Goal: Task Accomplishment & Management: Manage account settings

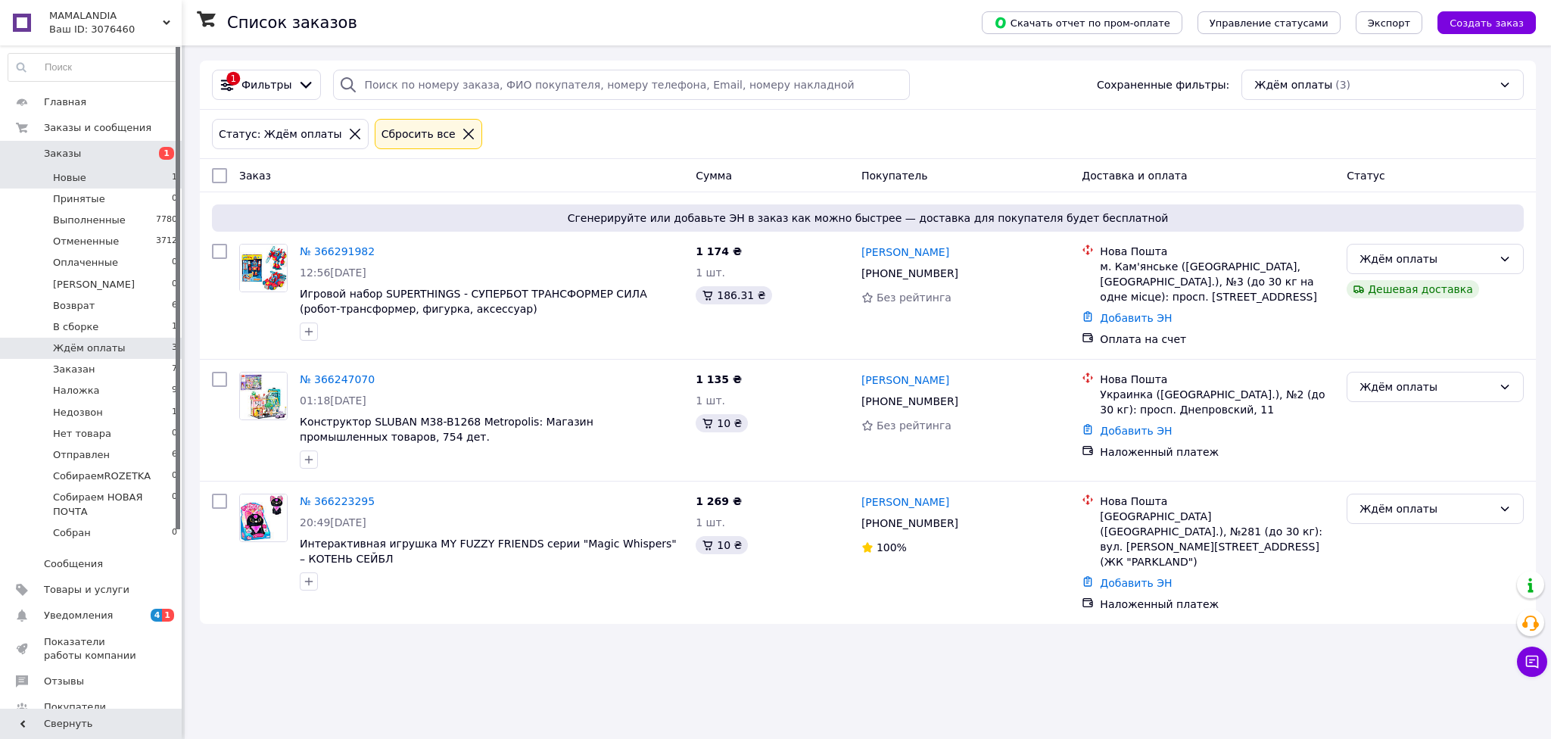
click at [82, 180] on span "Новые" at bounding box center [69, 178] width 33 height 14
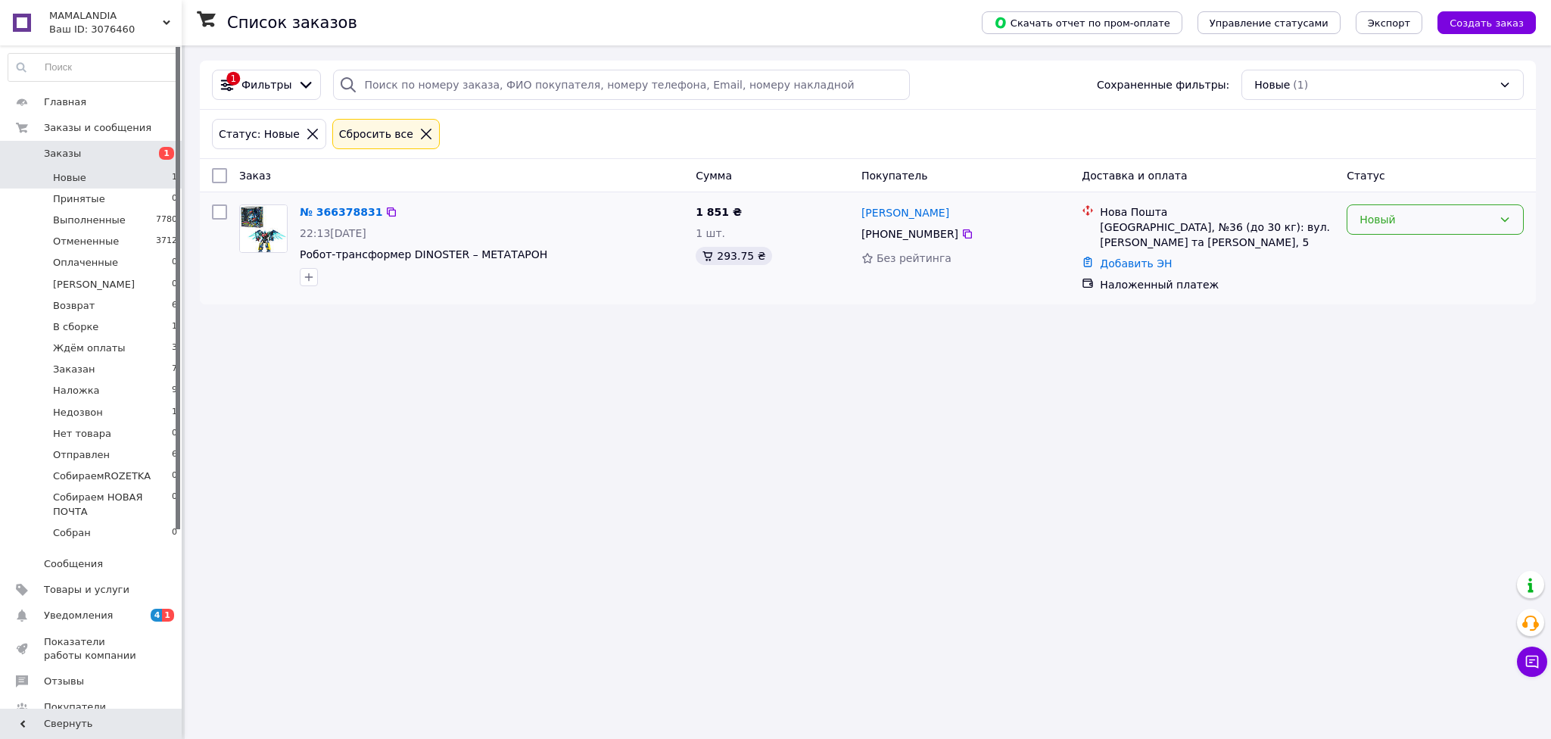
click at [1474, 228] on div "Новый" at bounding box center [1425, 219] width 133 height 17
click at [1374, 261] on li "Принят" at bounding box center [1435, 254] width 176 height 27
click at [1218, 397] on div "Список заказов Скачать отчет по пром-оплате Управление статусами Экспорт Создат…" at bounding box center [868, 369] width 1366 height 739
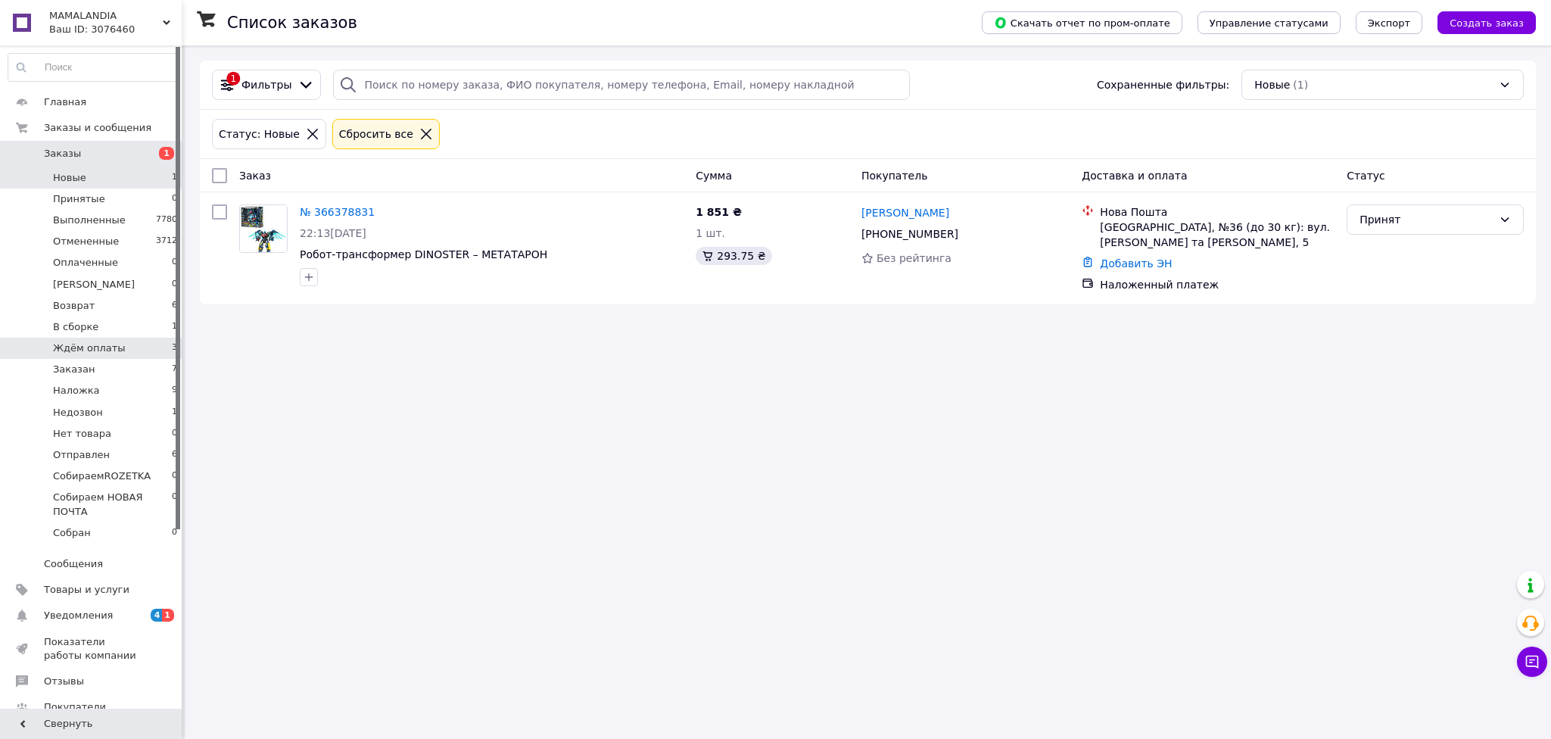
click at [98, 354] on span "Ждём оплаты" at bounding box center [89, 348] width 73 height 14
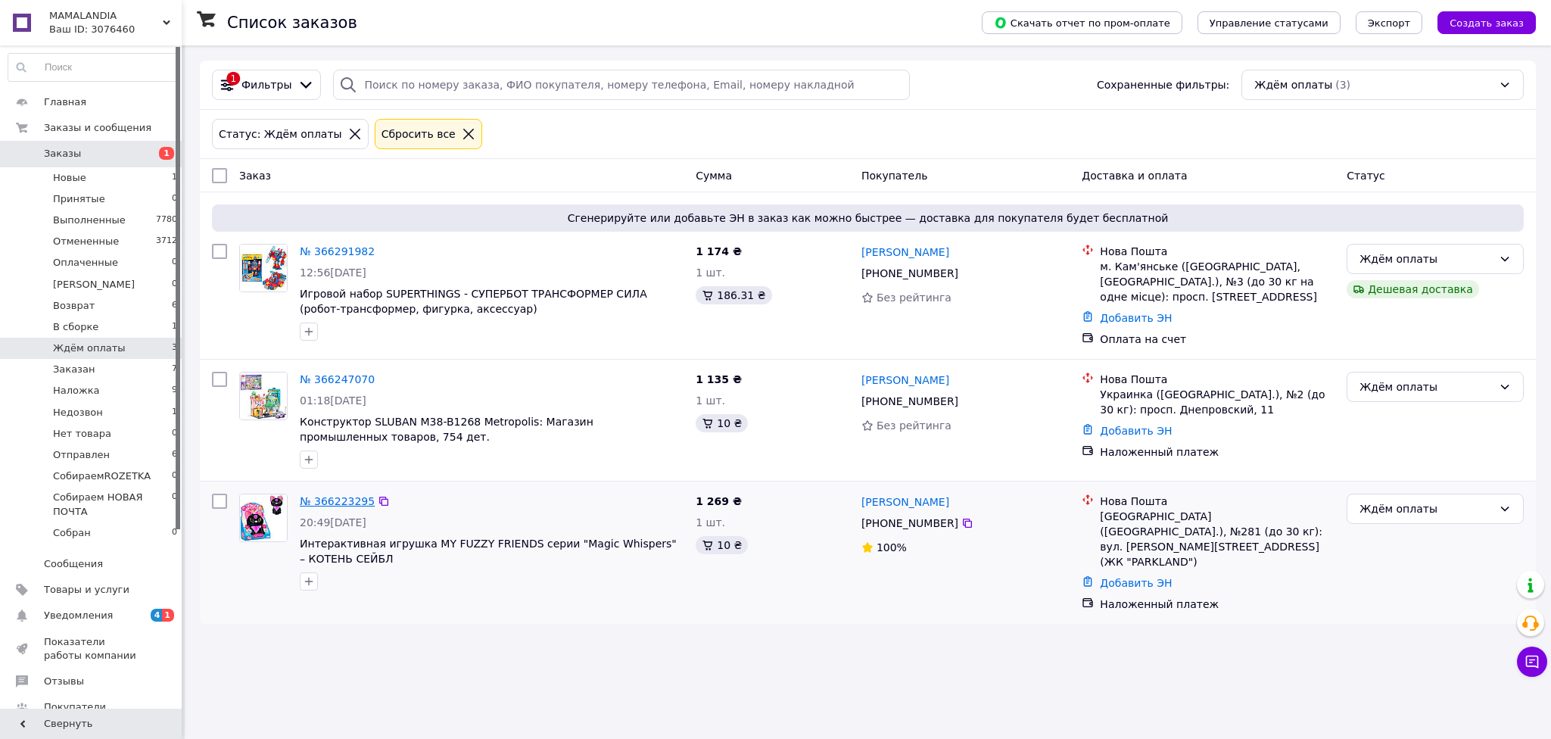
click at [348, 502] on link "№ 366223295" at bounding box center [337, 501] width 75 height 12
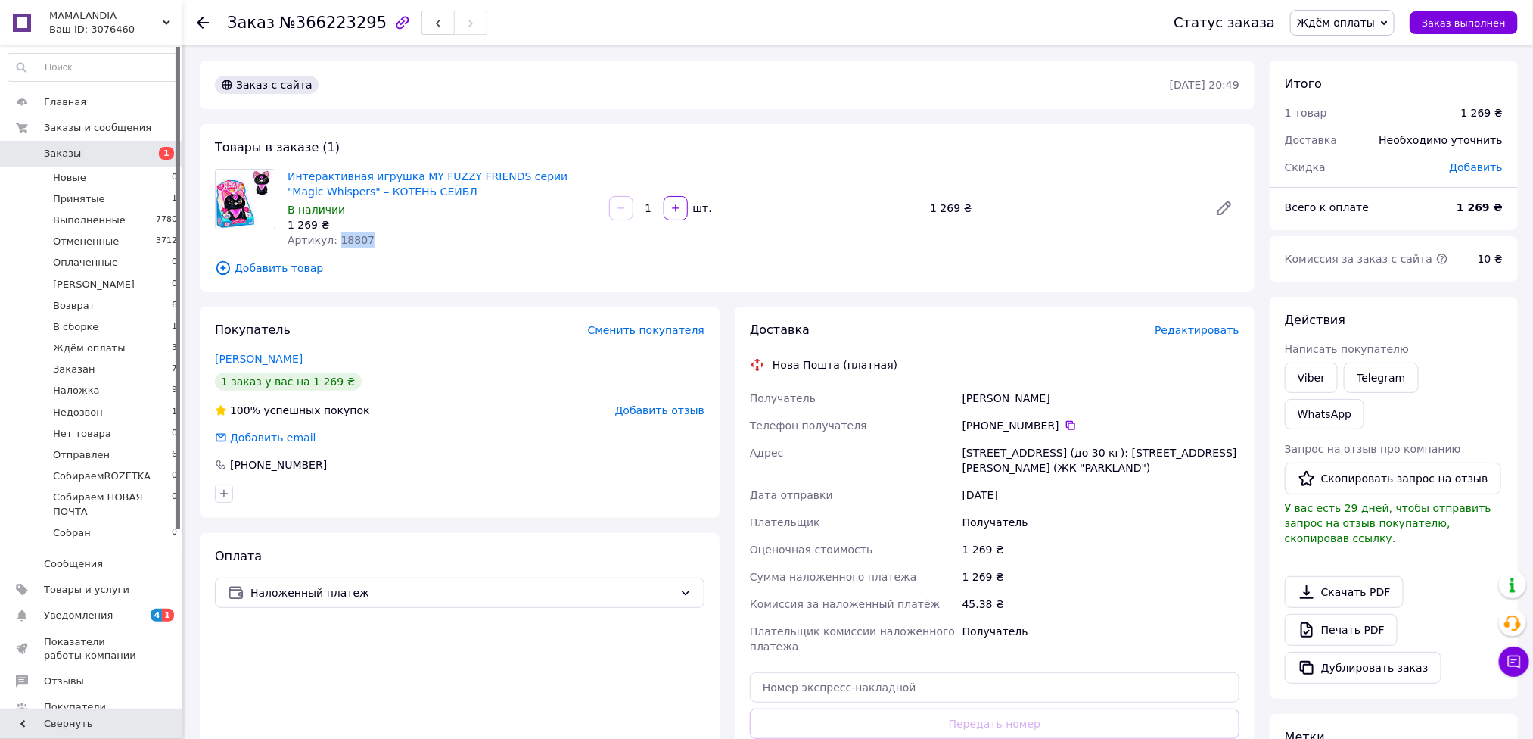
drag, startPoint x: 381, startPoint y: 241, endPoint x: 334, endPoint y: 239, distance: 47.7
click at [334, 239] on div "Артикул: 18807" at bounding box center [443, 239] width 310 height 15
copy span "18807"
click at [1115, 253] on div "Товары в заказе (1) Интерактивная игрушка MY FUZZY FRIENDS серии "Magic Whisper…" at bounding box center [727, 207] width 1055 height 167
click at [1181, 328] on span "Редактировать" at bounding box center [1197, 330] width 85 height 12
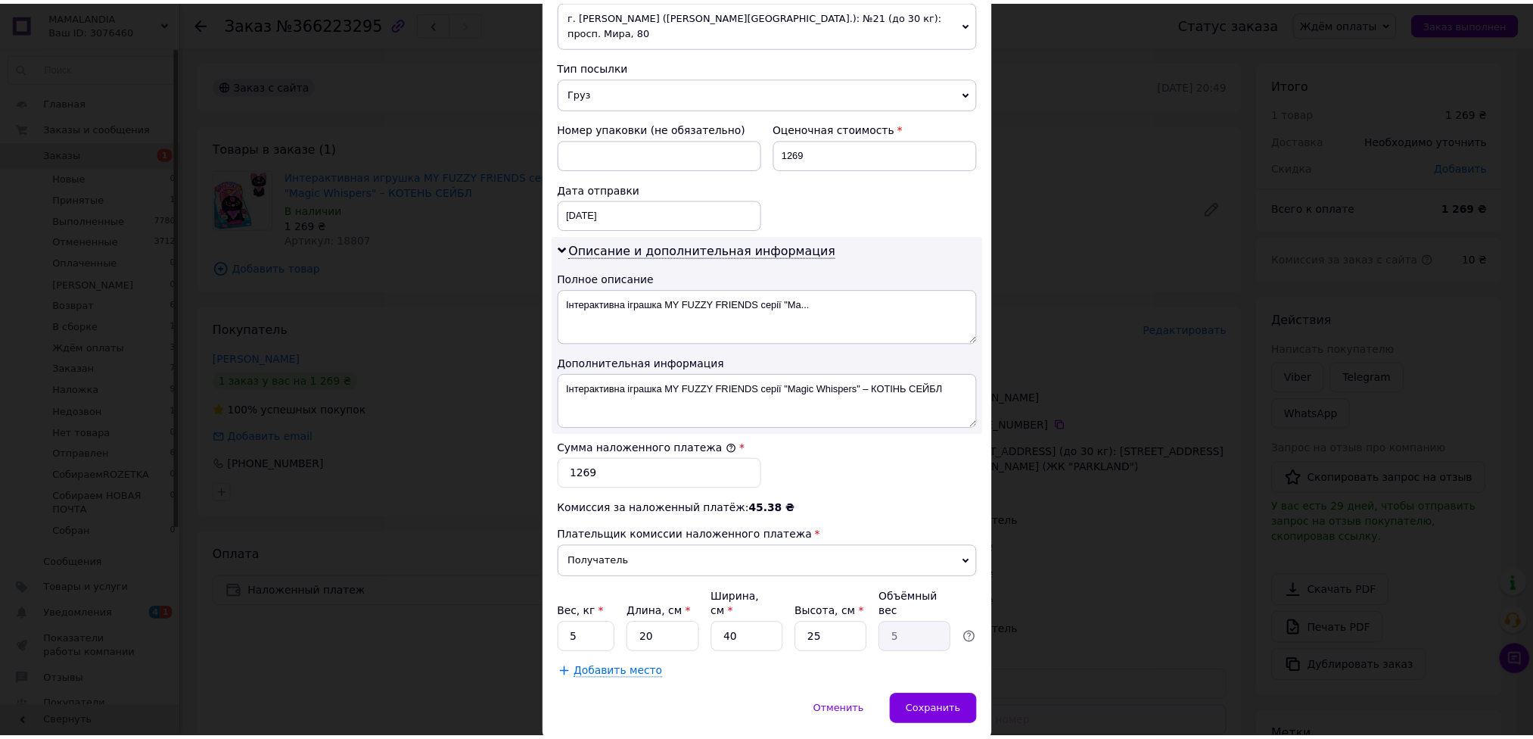
scroll to position [598, 0]
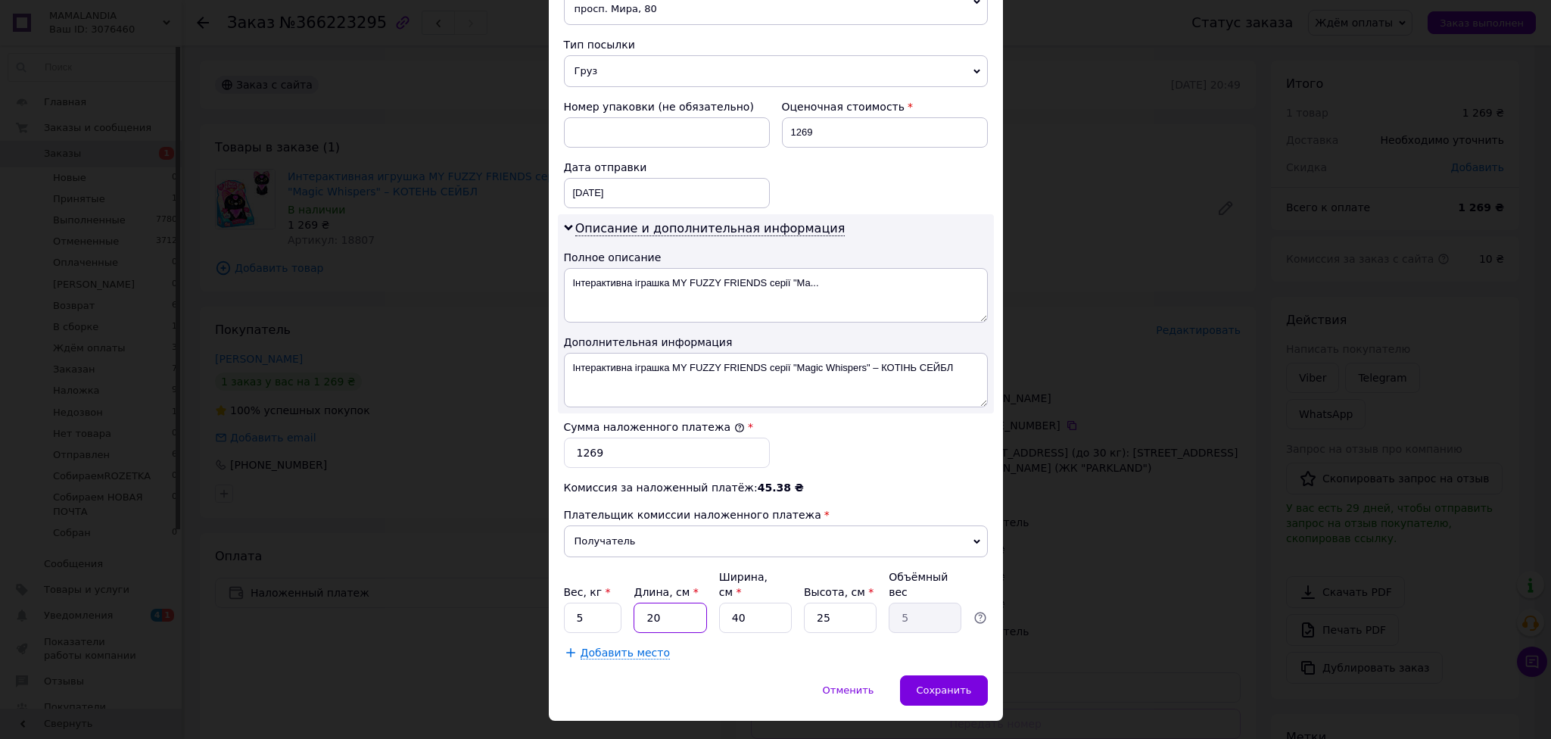
drag, startPoint x: 674, startPoint y: 587, endPoint x: 620, endPoint y: 571, distance: 56.8
click at [634, 602] on input "20" at bounding box center [669, 617] width 73 height 30
type input "3"
type input "0.75"
type input "30"
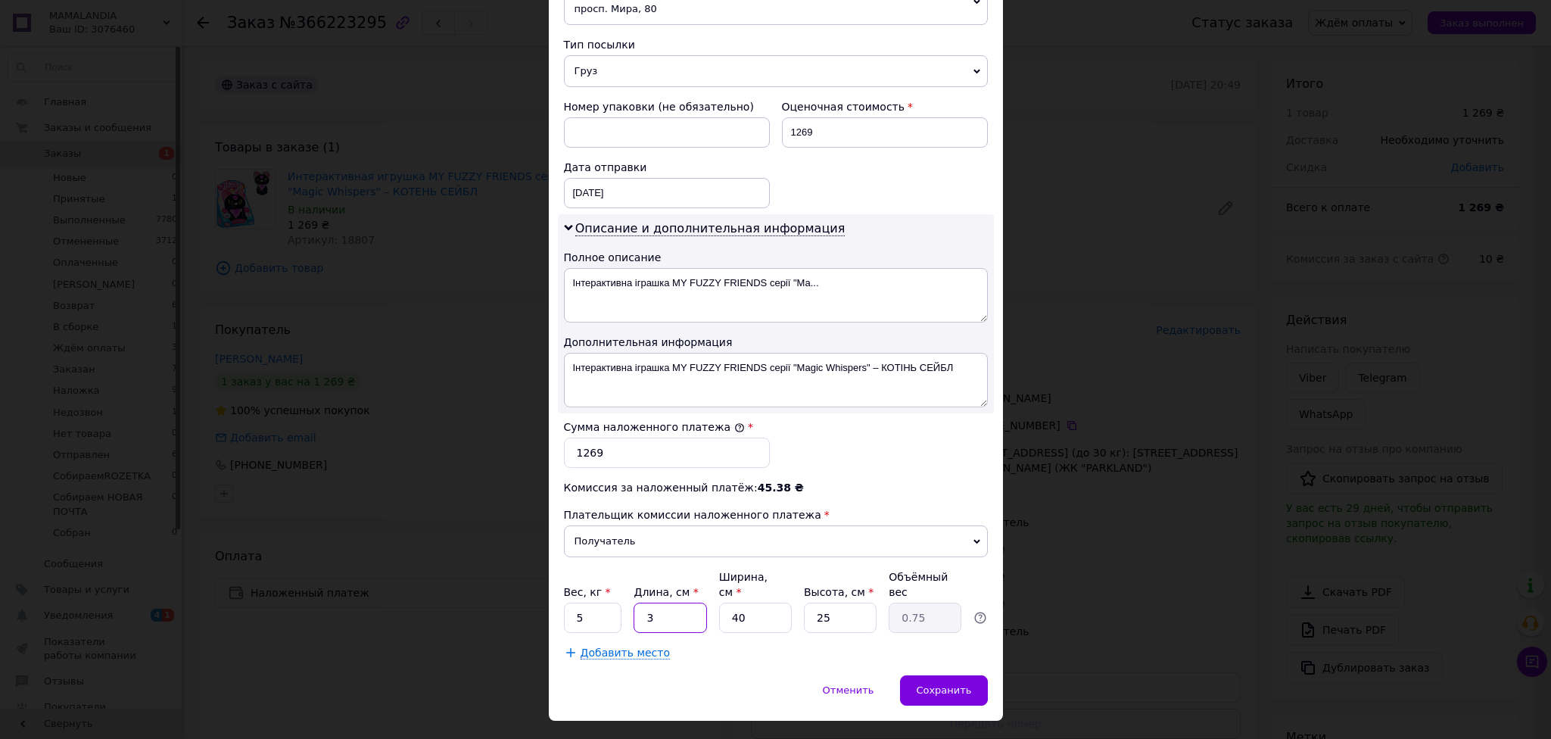
type input "7.5"
type input "30"
drag, startPoint x: 745, startPoint y: 579, endPoint x: 727, endPoint y: 579, distance: 17.4
click at [727, 602] on input "40" at bounding box center [755, 617] width 73 height 30
type input "2"
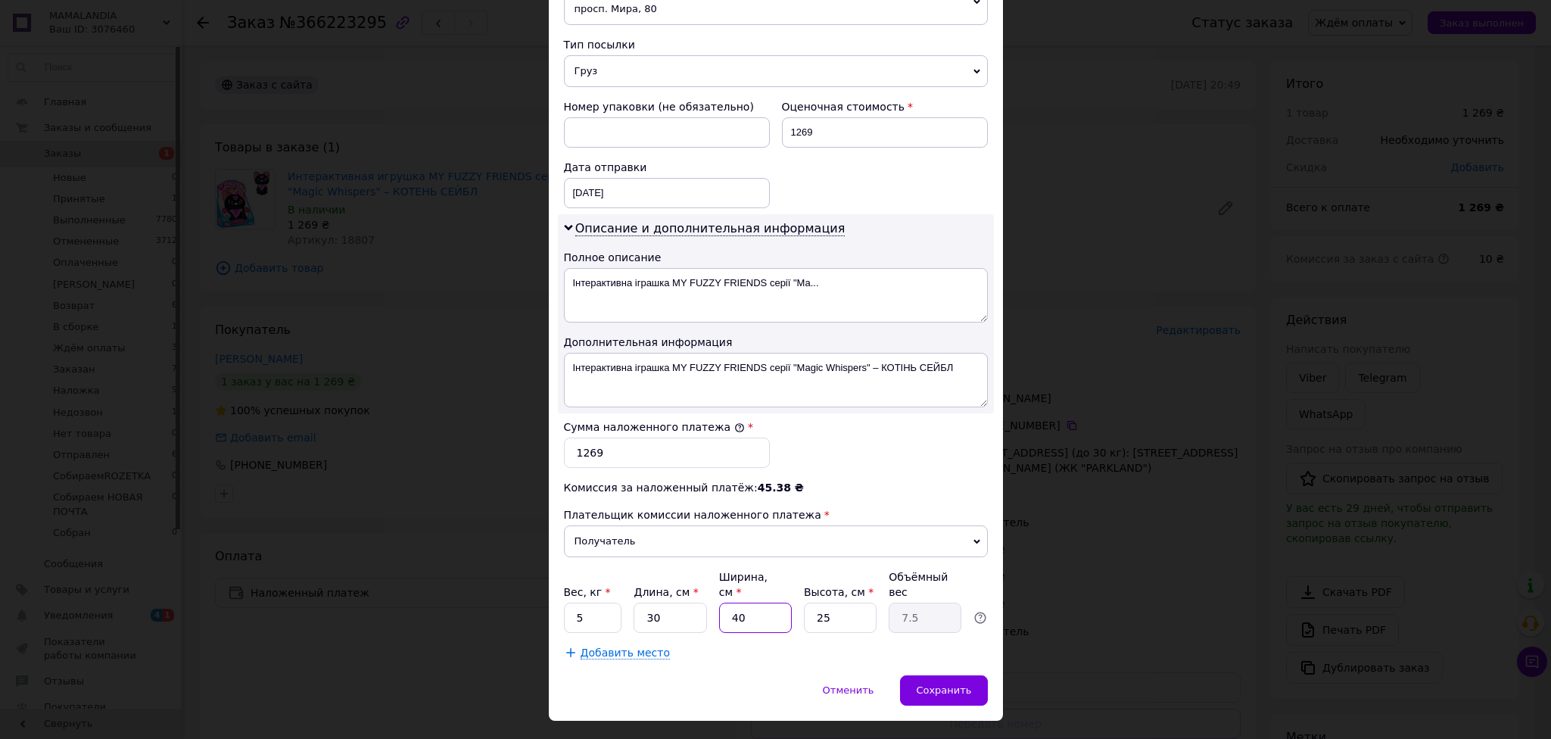
type input "0.38"
type input "20"
type input "3.75"
type input "20"
drag, startPoint x: 836, startPoint y: 582, endPoint x: 802, endPoint y: 584, distance: 34.1
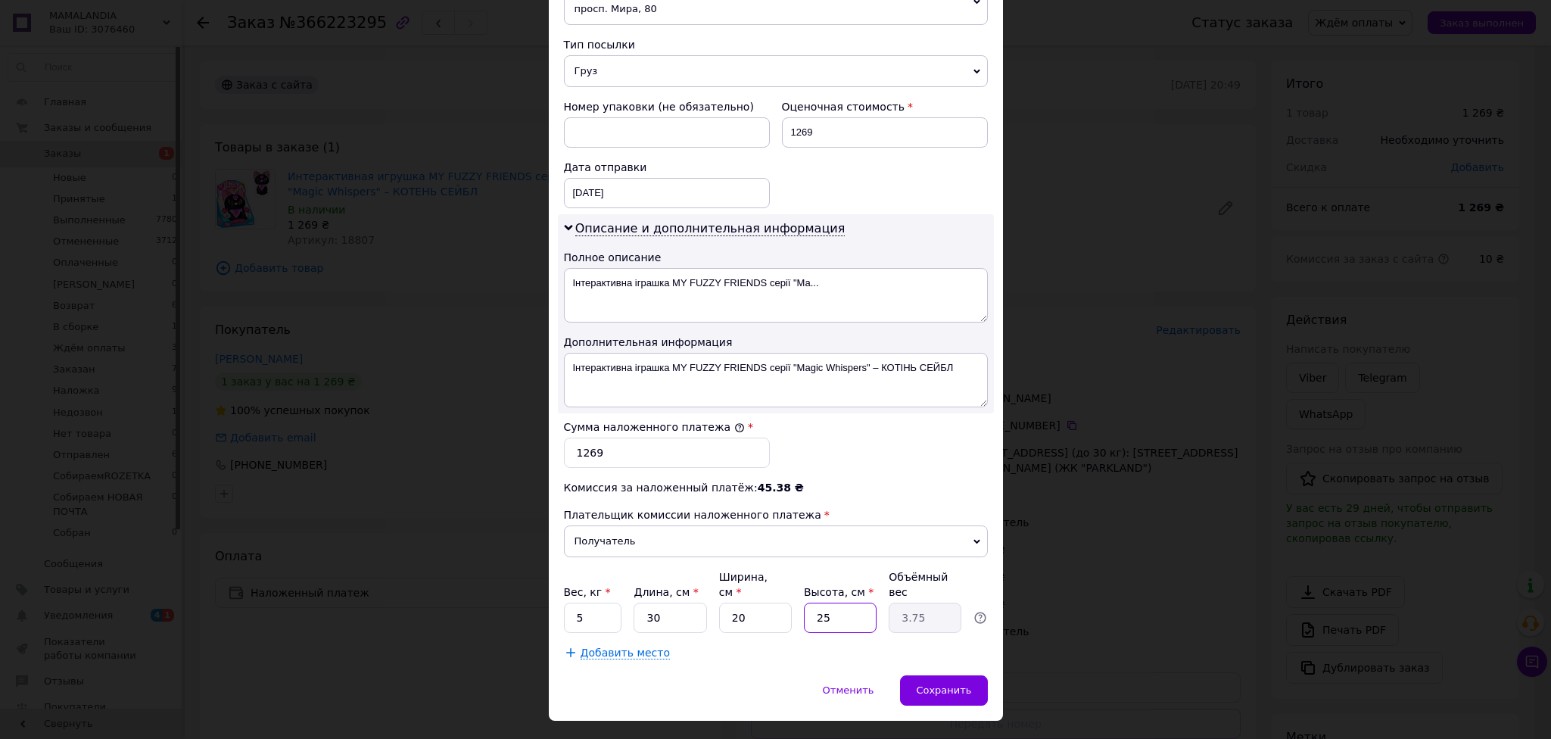
click at [804, 602] on input "25" at bounding box center [840, 617] width 73 height 30
type input "1"
type input "0.15"
type input "10"
type input "1.5"
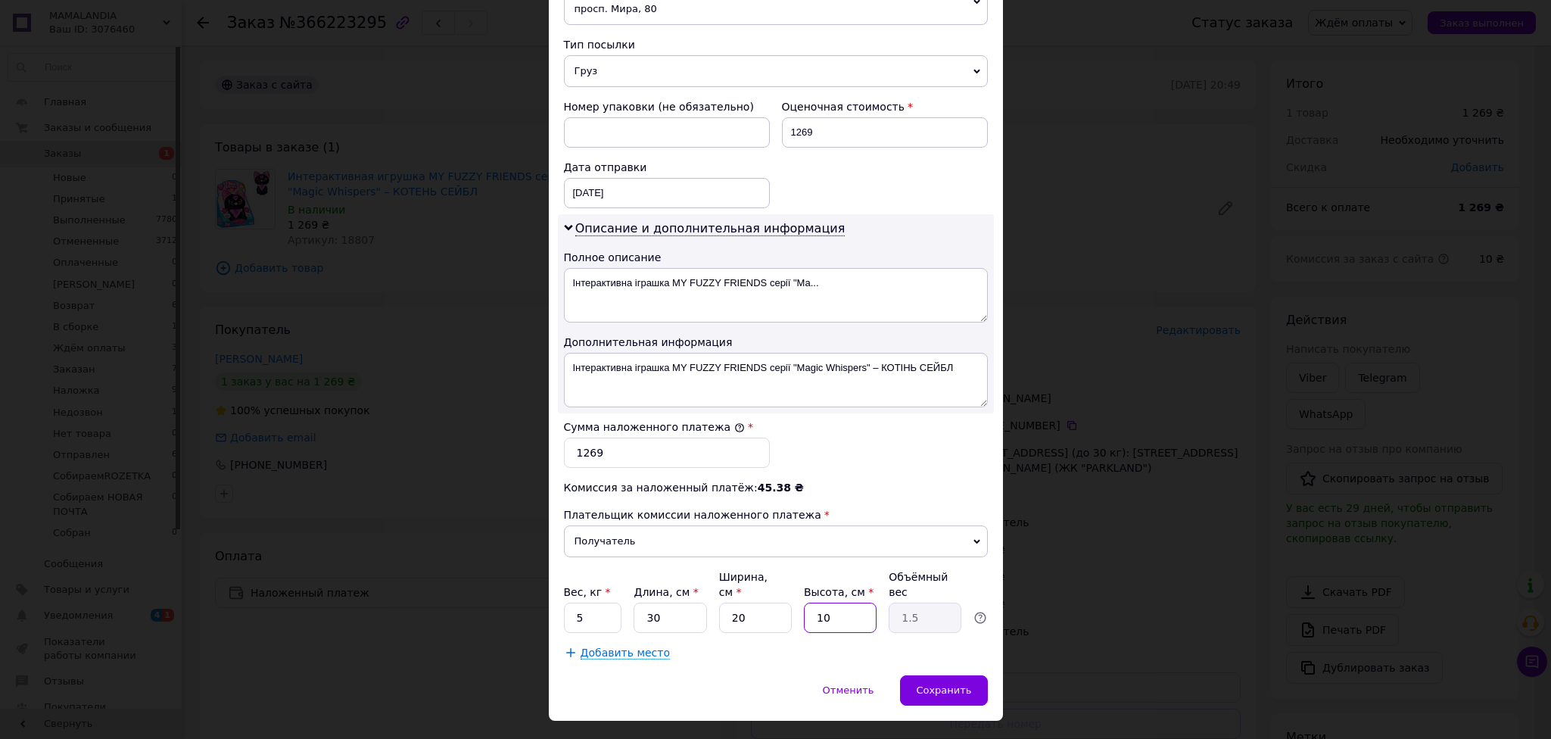
type input "10"
click at [588, 602] on input "5" at bounding box center [593, 617] width 58 height 30
type input "1"
click at [932, 675] on div "Сохранить" at bounding box center [943, 690] width 87 height 30
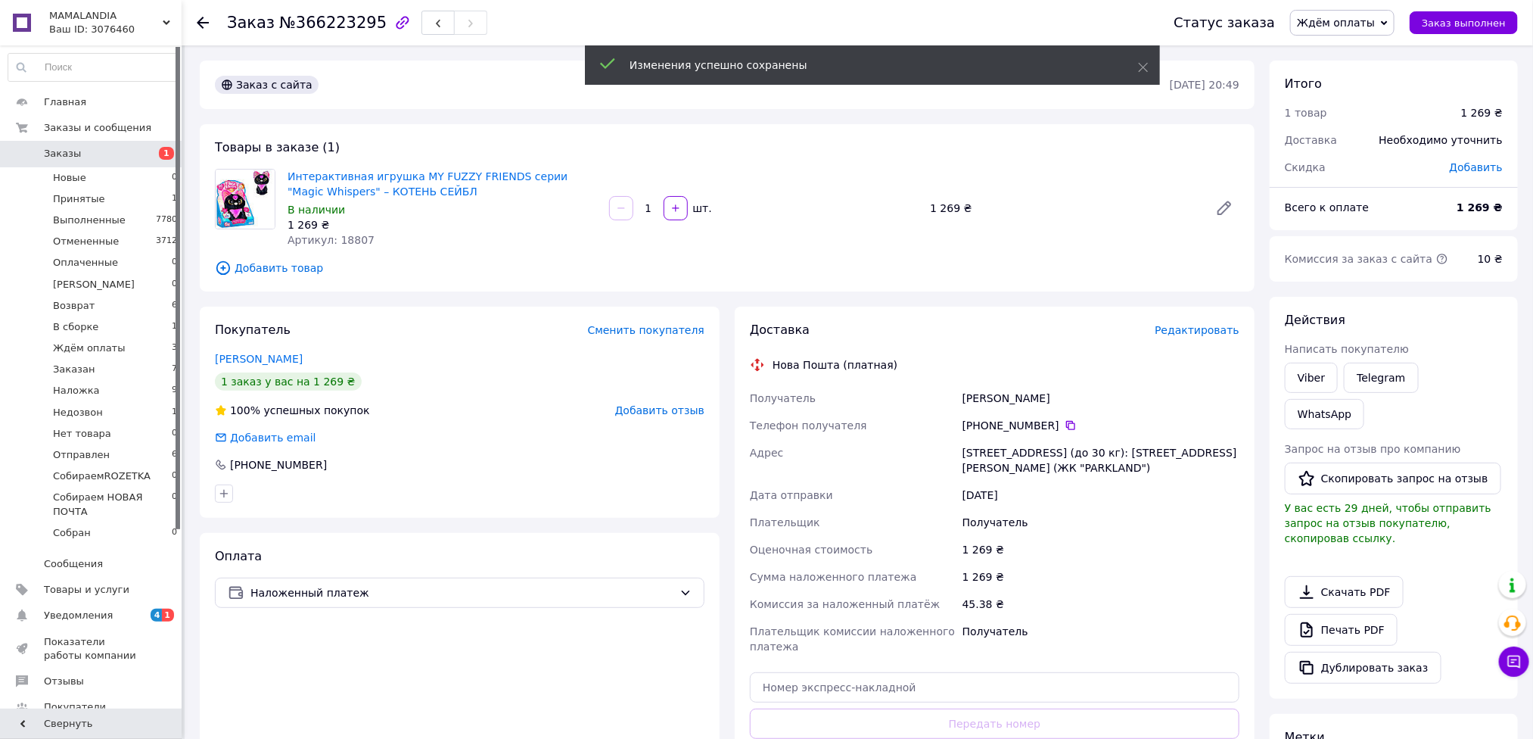
scroll to position [114, 0]
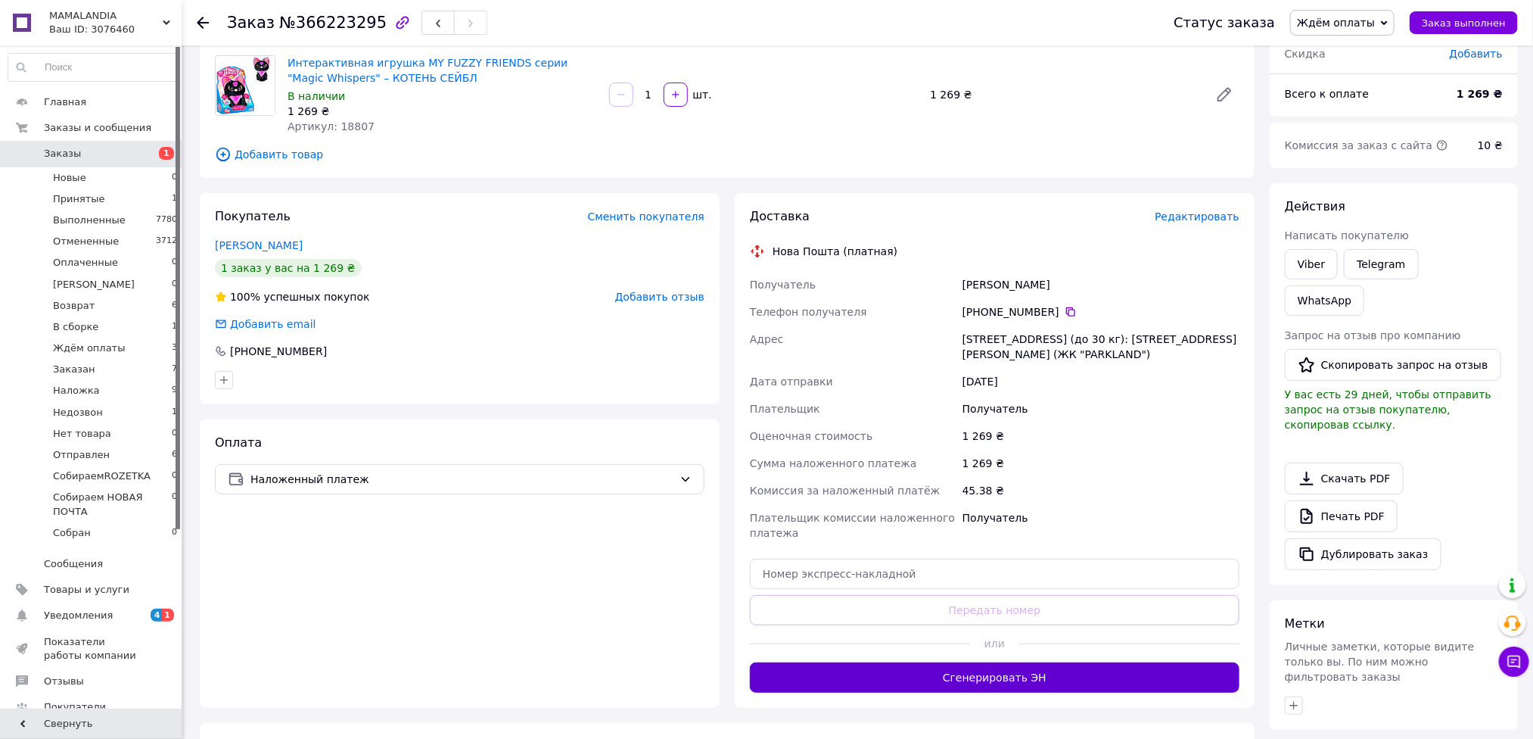
click at [1043, 677] on button "Сгенерировать ЭН" at bounding box center [995, 677] width 490 height 30
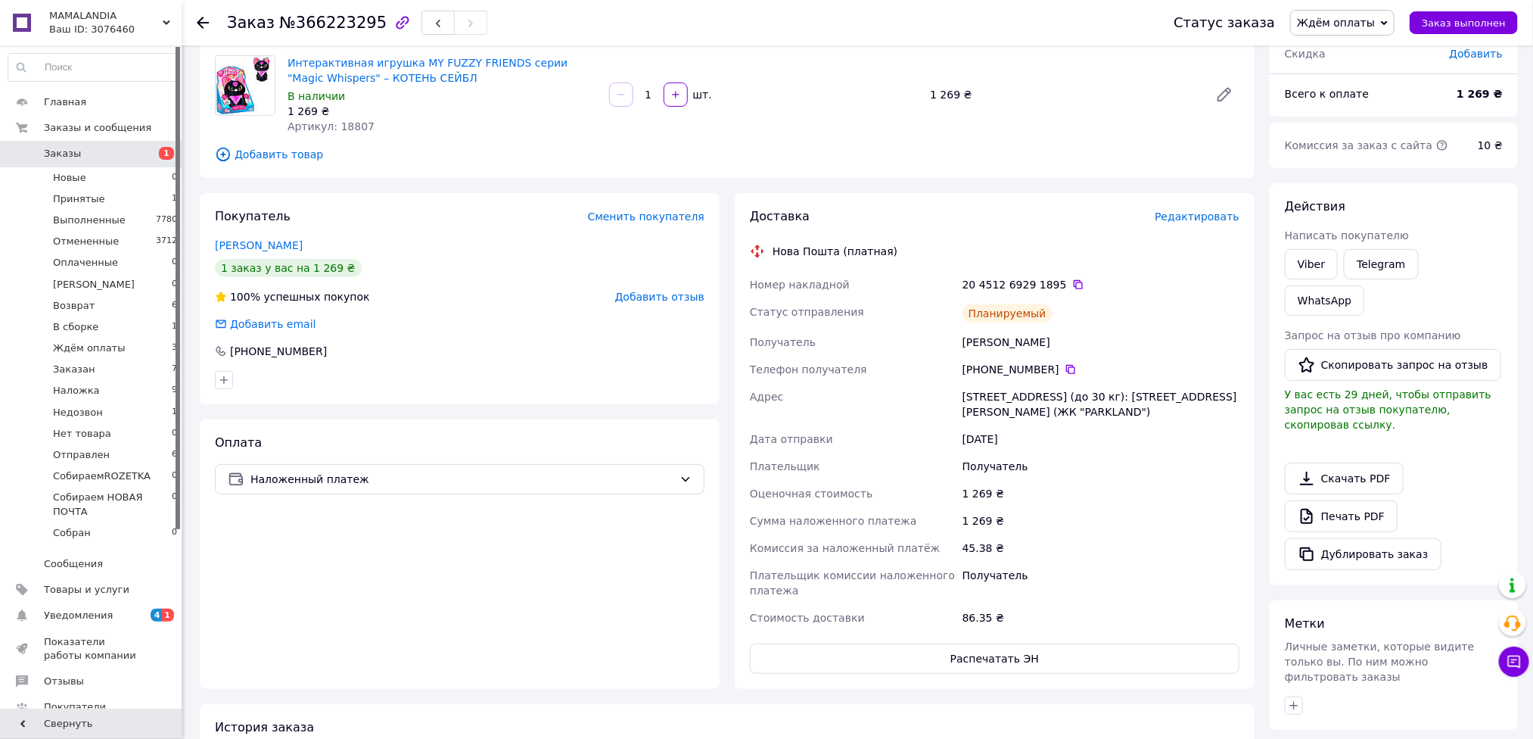
click at [1375, 23] on span "Ждём оплаты" at bounding box center [1336, 23] width 78 height 12
click at [1344, 95] on li "Заказан" at bounding box center [1362, 98] width 142 height 23
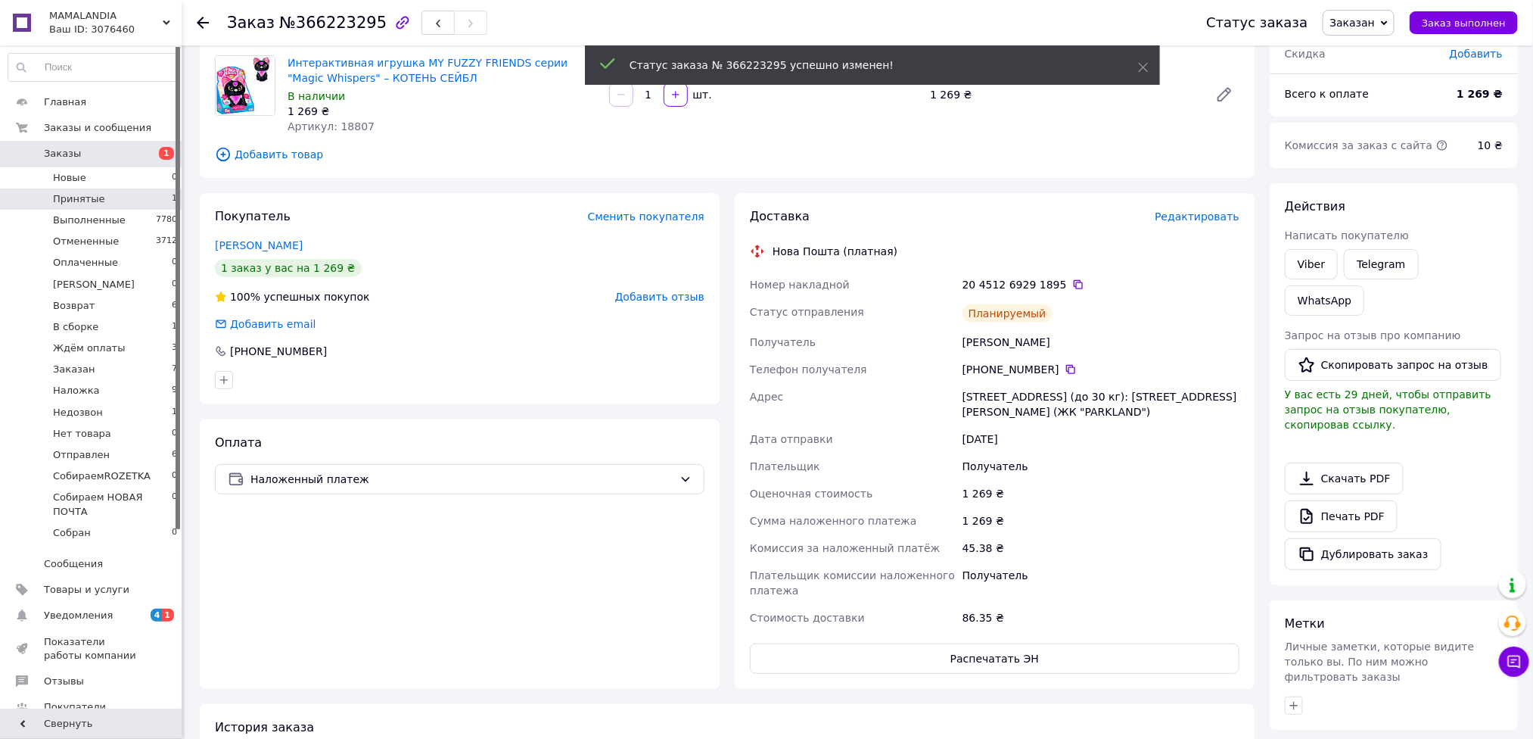
click at [95, 204] on span "Принятые" at bounding box center [79, 199] width 52 height 14
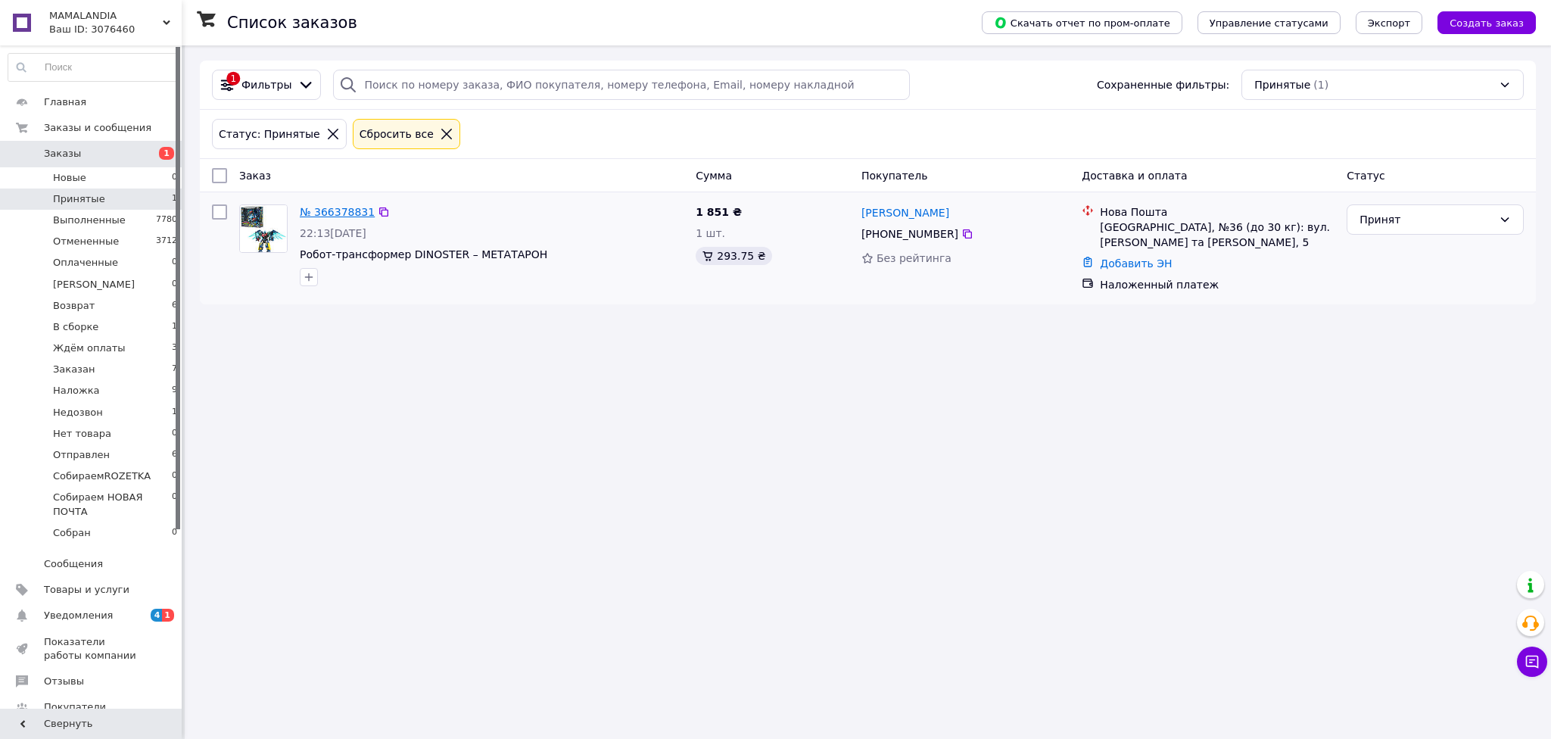
click at [336, 214] on link "№ 366378831" at bounding box center [337, 212] width 75 height 12
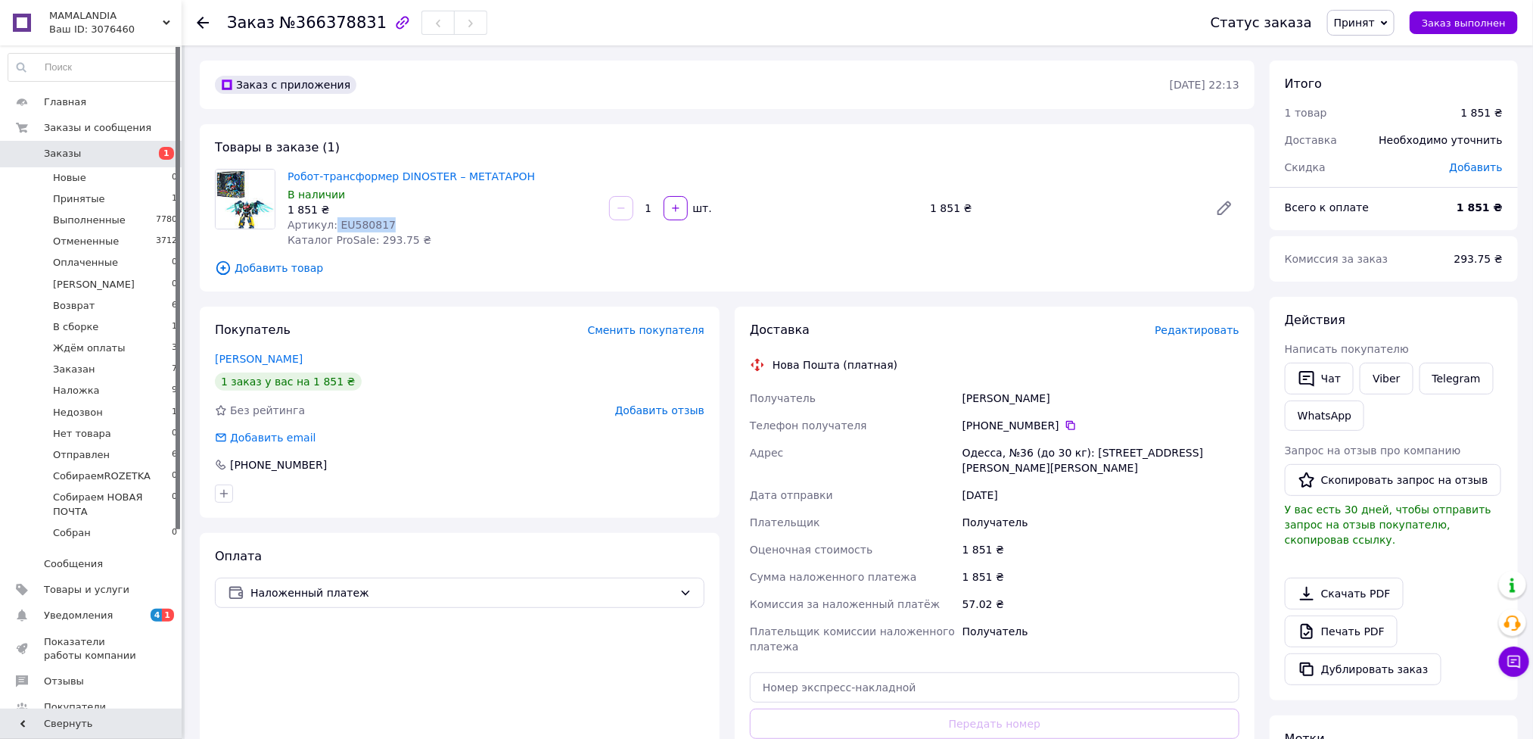
drag, startPoint x: 388, startPoint y: 223, endPoint x: 330, endPoint y: 223, distance: 58.3
click at [330, 223] on div "Артикул: EU580817" at bounding box center [443, 224] width 310 height 15
copy span "EU580817"
click at [770, 218] on div "1   шт." at bounding box center [764, 208] width 313 height 24
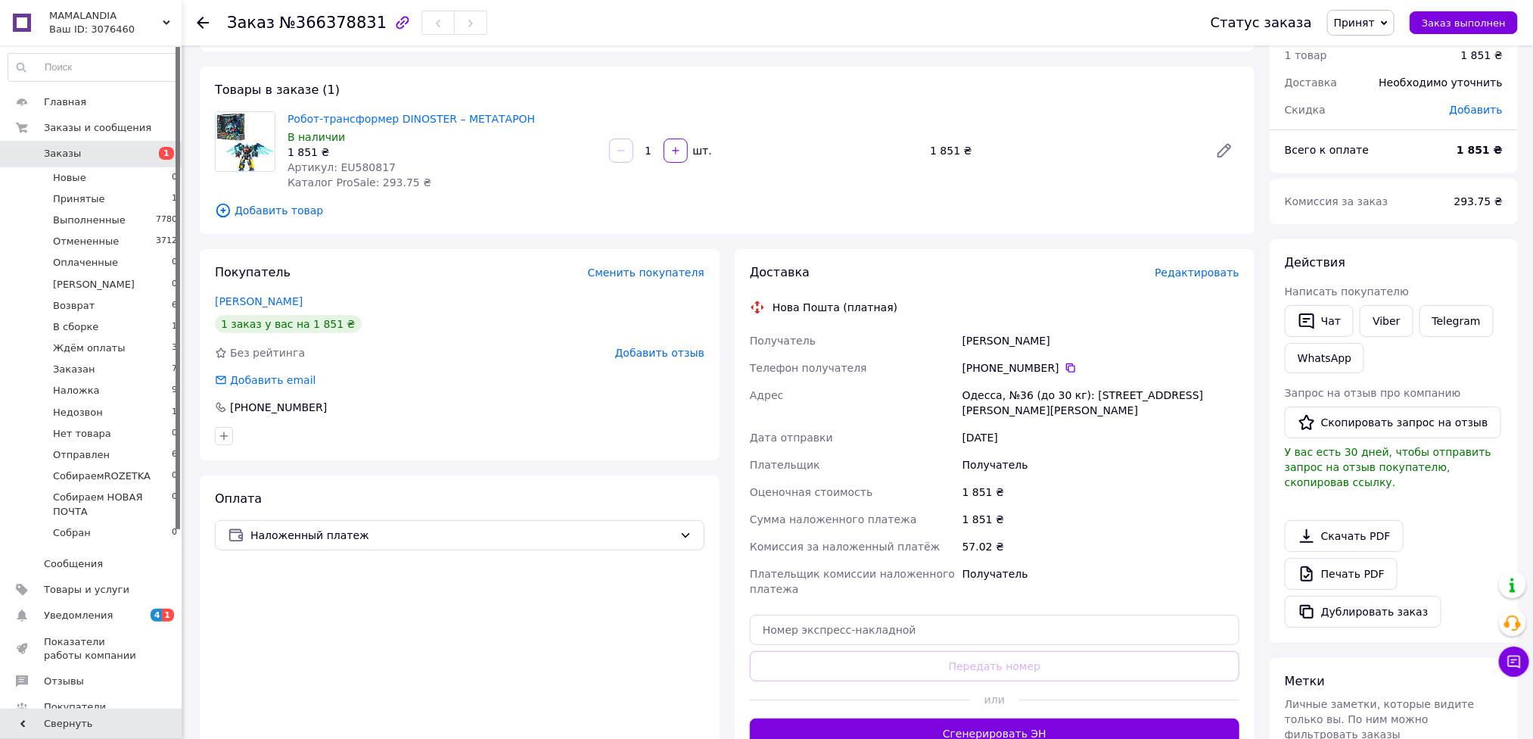
scroll to position [114, 0]
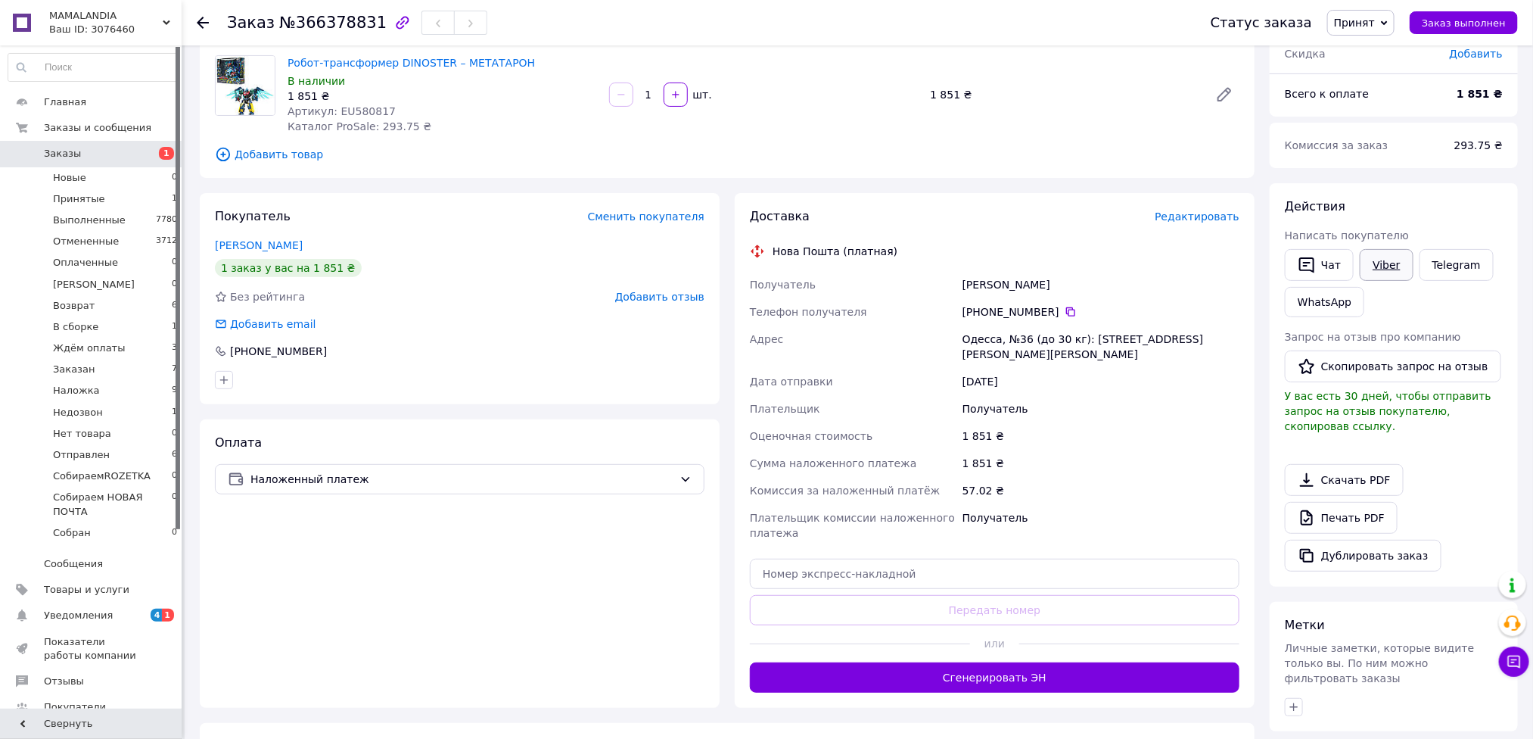
click at [1394, 264] on link "Viber" at bounding box center [1386, 265] width 53 height 32
click at [1362, 18] on span "Принят" at bounding box center [1354, 23] width 41 height 12
click at [1397, 71] on li "Ждём оплаты" at bounding box center [1399, 75] width 142 height 23
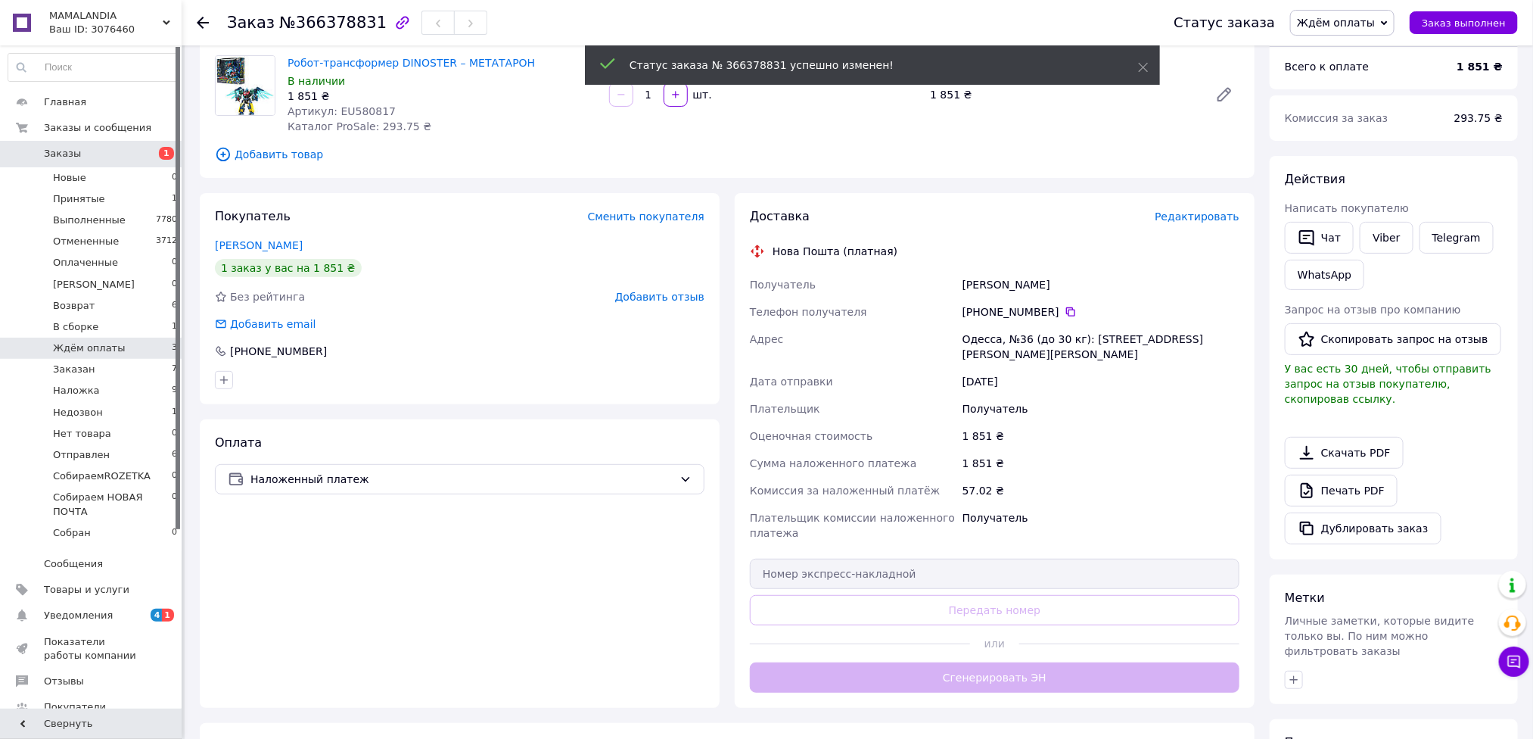
click at [107, 353] on span "Ждём оплаты" at bounding box center [89, 348] width 73 height 14
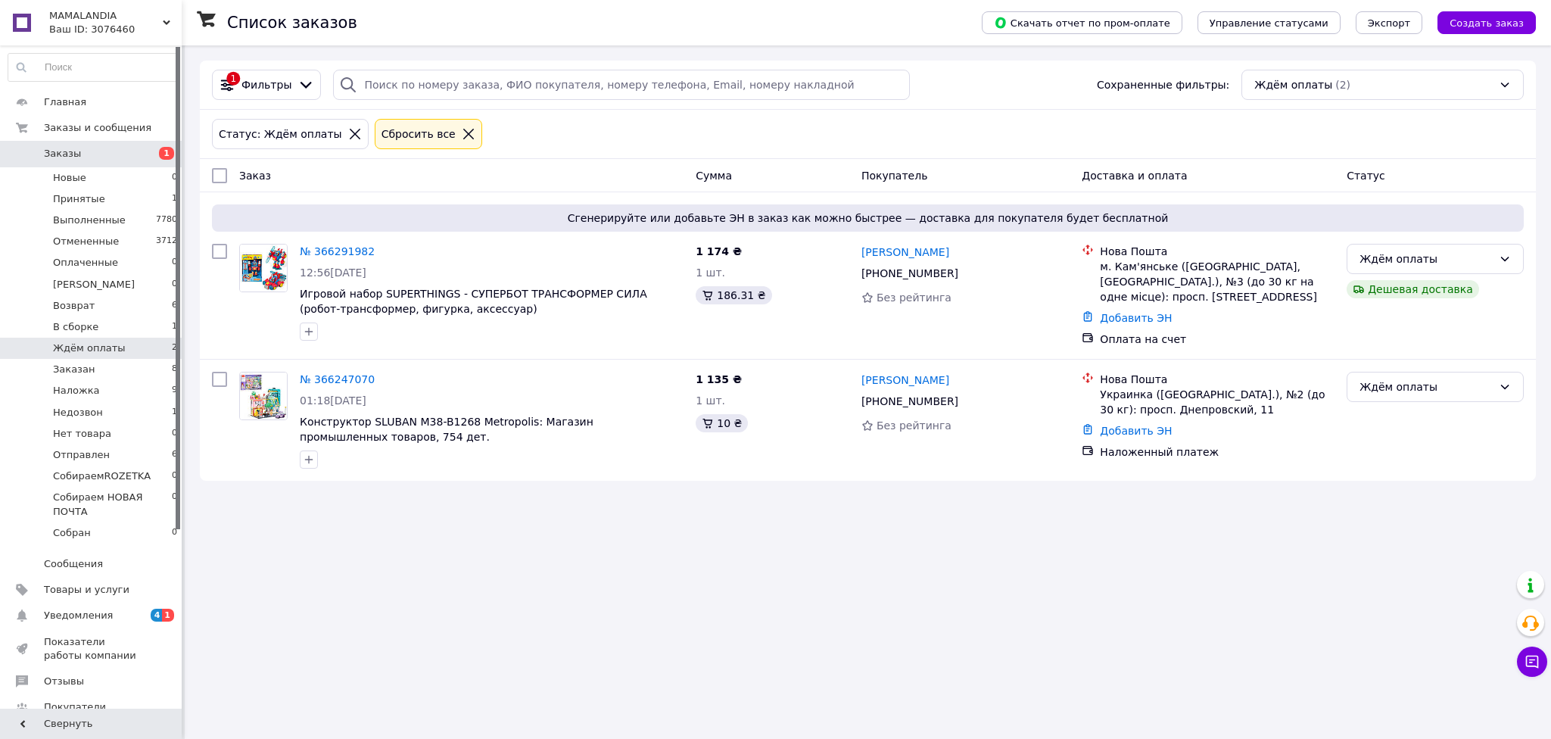
click at [1169, 606] on div "Список заказов Скачать отчет по пром-оплате Управление статусами Экспорт Создат…" at bounding box center [868, 369] width 1366 height 739
click at [346, 381] on link "№ 366247070" at bounding box center [337, 379] width 75 height 12
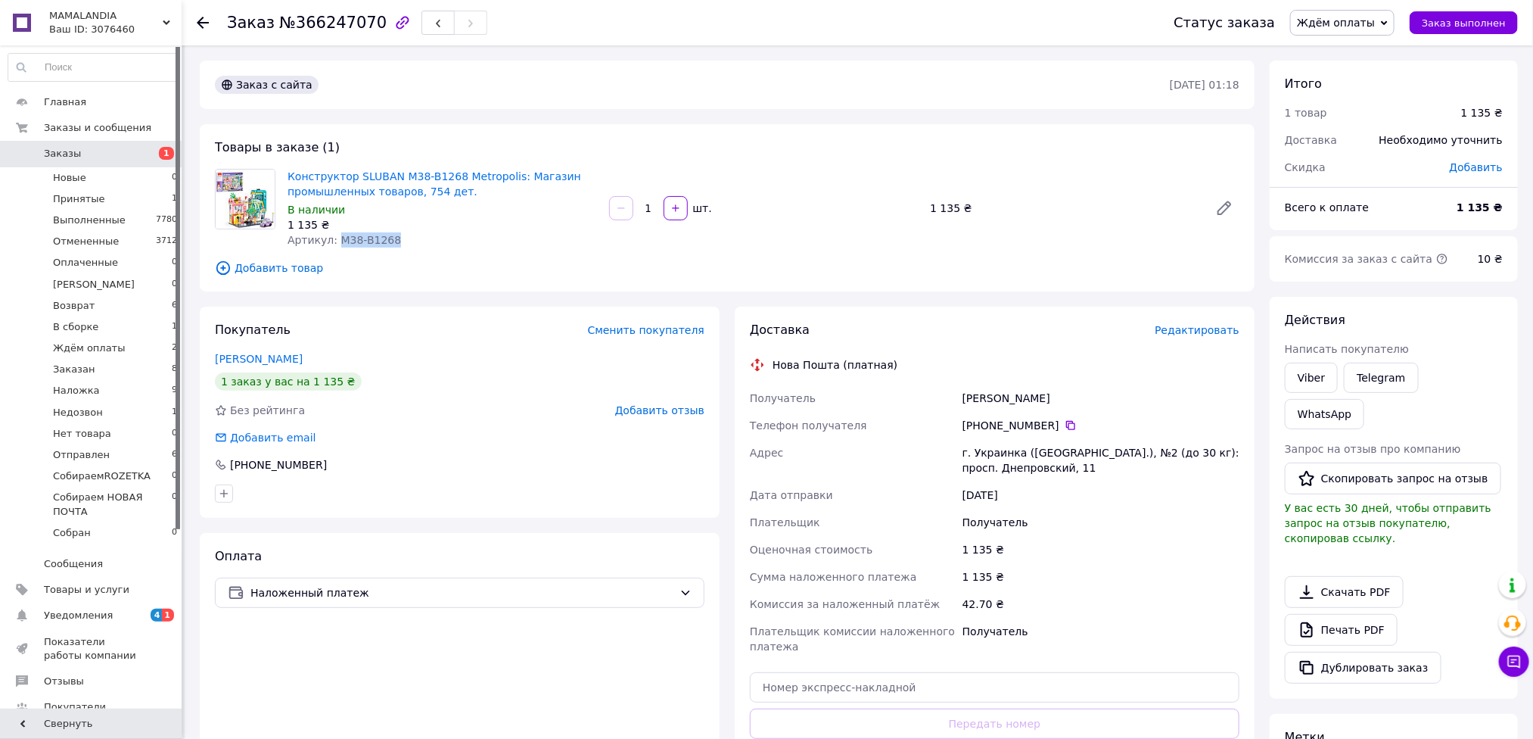
drag, startPoint x: 395, startPoint y: 244, endPoint x: 332, endPoint y: 235, distance: 64.2
click at [332, 235] on div "Артикул: M38-B1268" at bounding box center [443, 239] width 310 height 15
copy span "M38-B1268"
click at [1188, 328] on span "Редактировать" at bounding box center [1197, 330] width 85 height 12
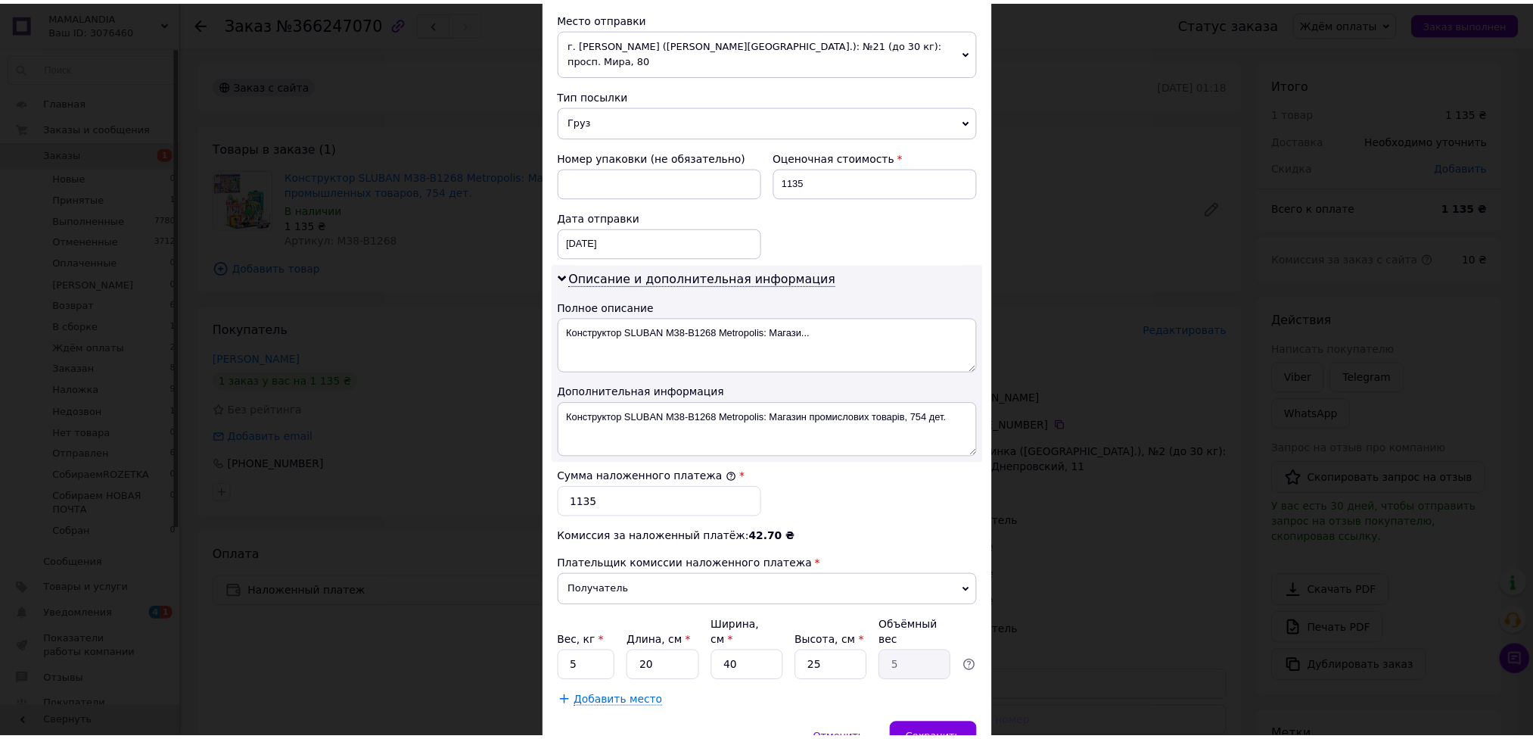
scroll to position [598, 0]
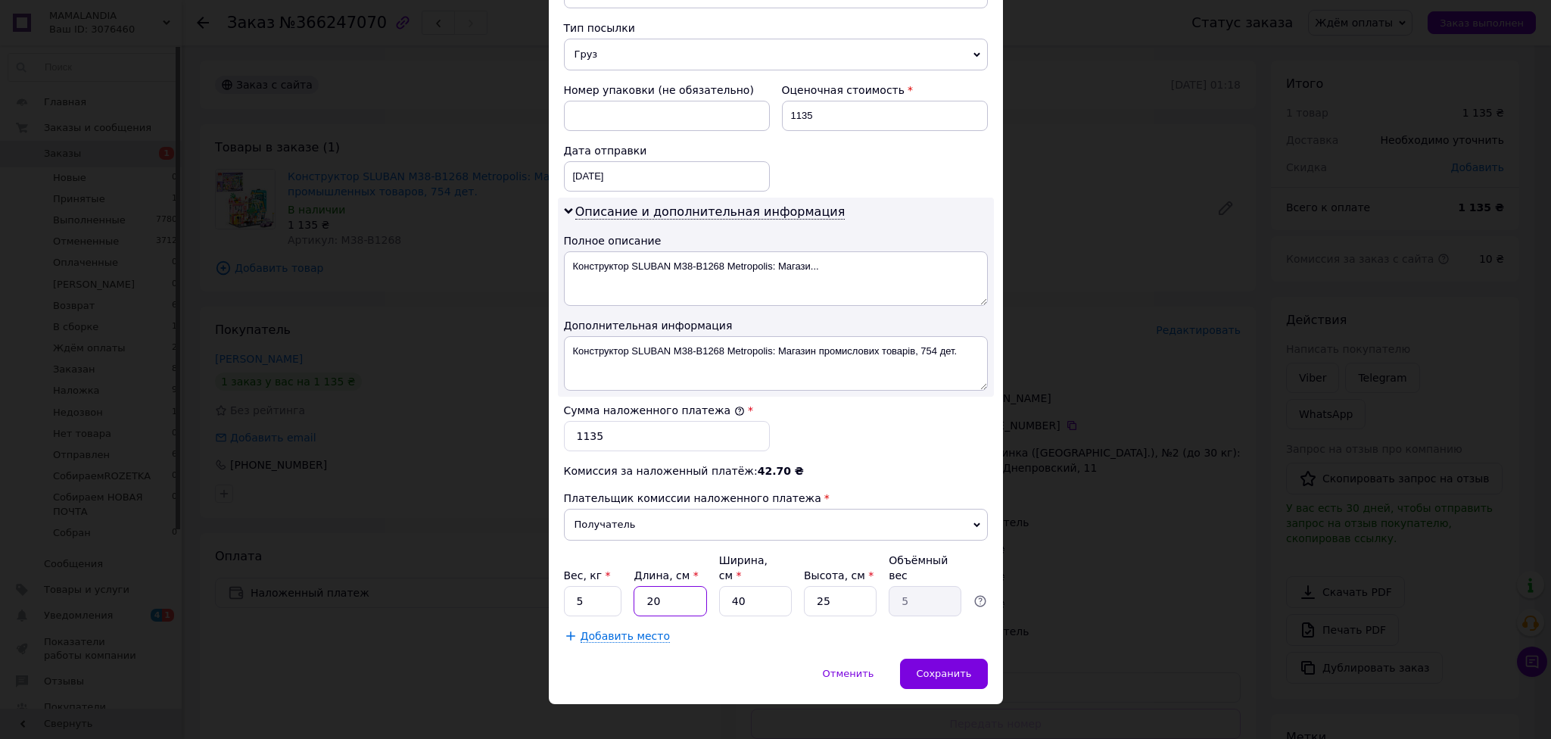
drag, startPoint x: 684, startPoint y: 591, endPoint x: 624, endPoint y: 584, distance: 60.2
click at [630, 590] on div "Вес, кг * 5 Длина, см * 20 Ширина, см * 40 Высота, см * 25 Объёмный вес 5" at bounding box center [776, 585] width 424 height 64
type input "3"
type input "0.75"
type input "35"
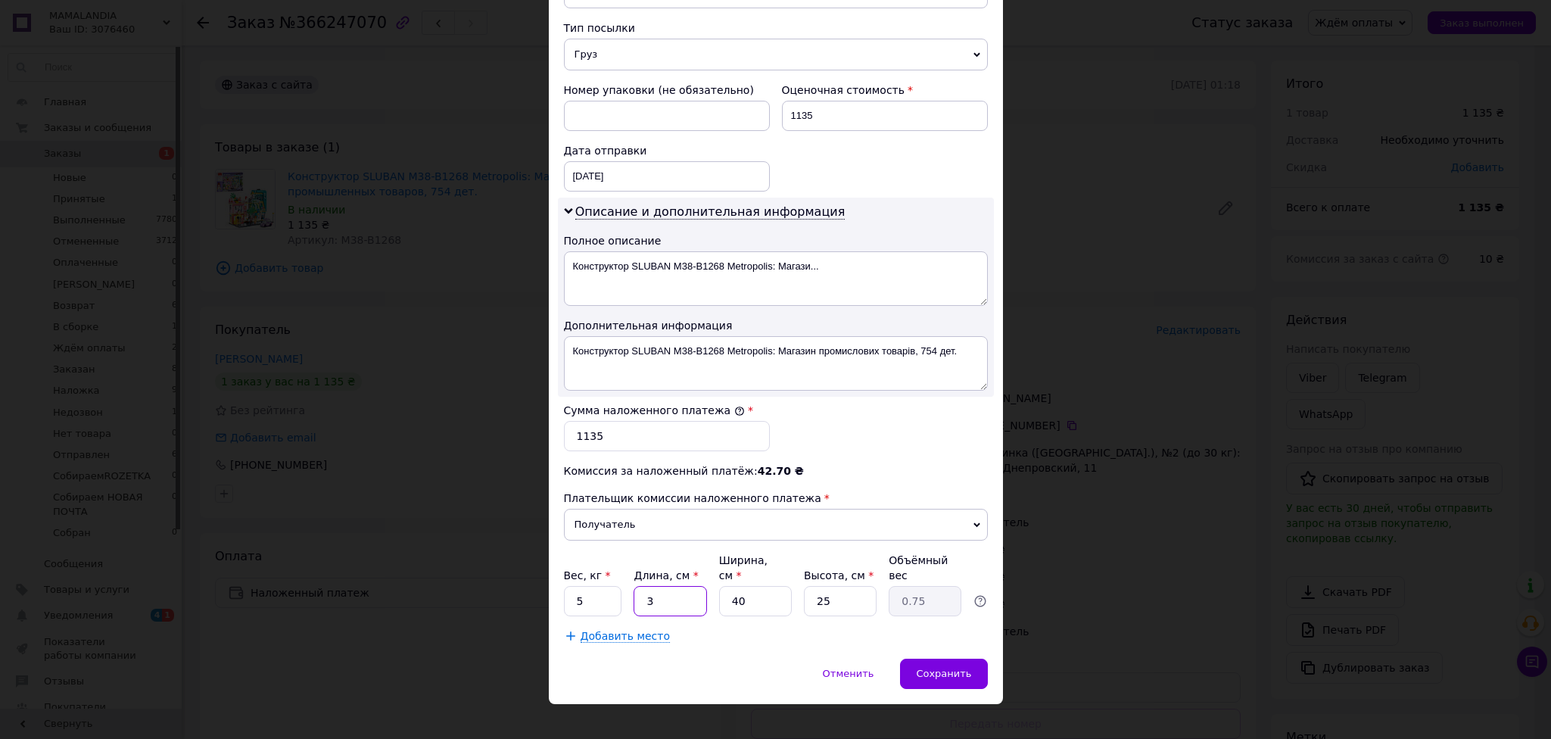
type input "8.75"
type input "35"
drag, startPoint x: 765, startPoint y: 589, endPoint x: 723, endPoint y: 593, distance: 42.6
click at [723, 593] on input "40" at bounding box center [755, 601] width 73 height 30
type input "2"
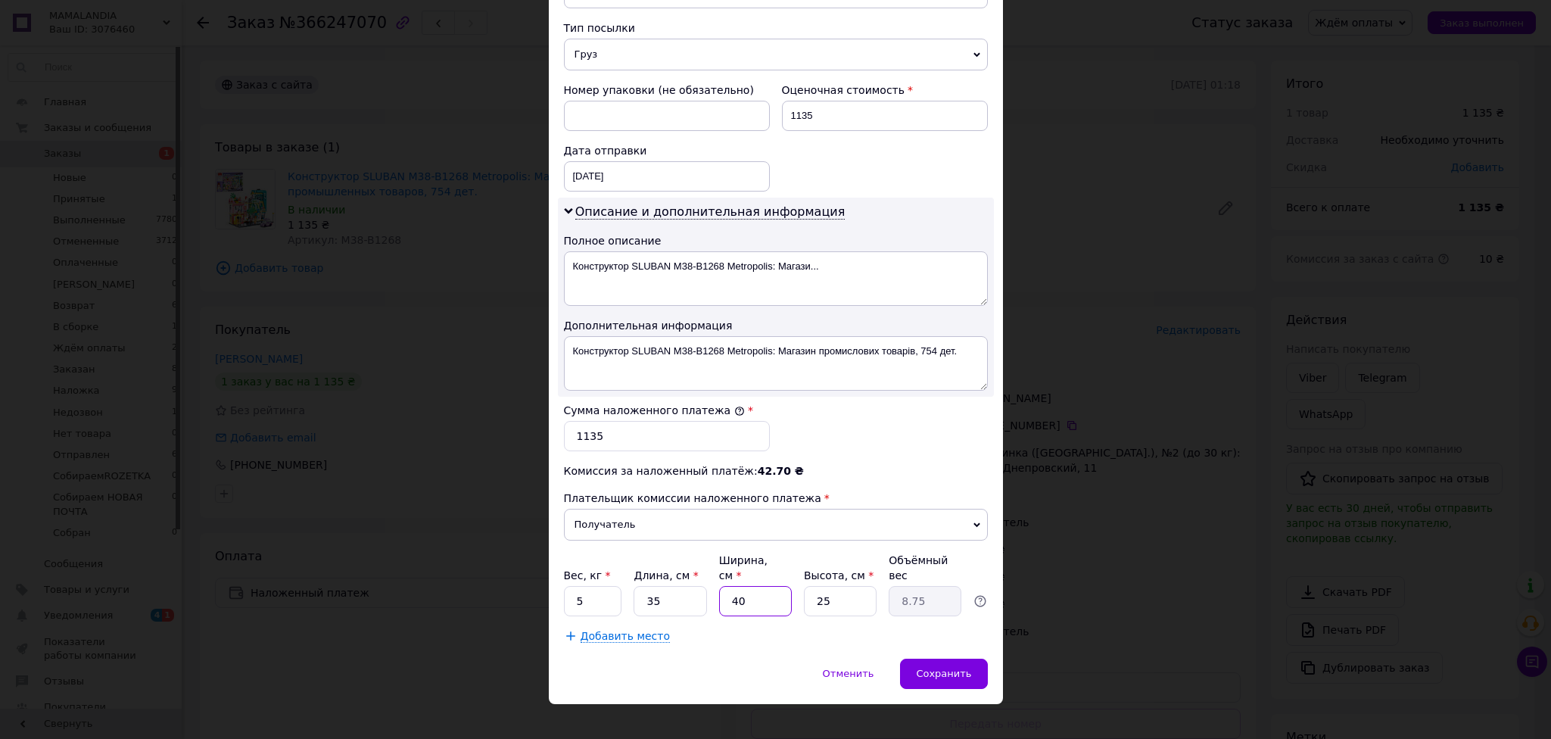
type input "0.44"
type input "25"
type input "5.47"
type input "25"
drag, startPoint x: 839, startPoint y: 564, endPoint x: 811, endPoint y: 573, distance: 28.7
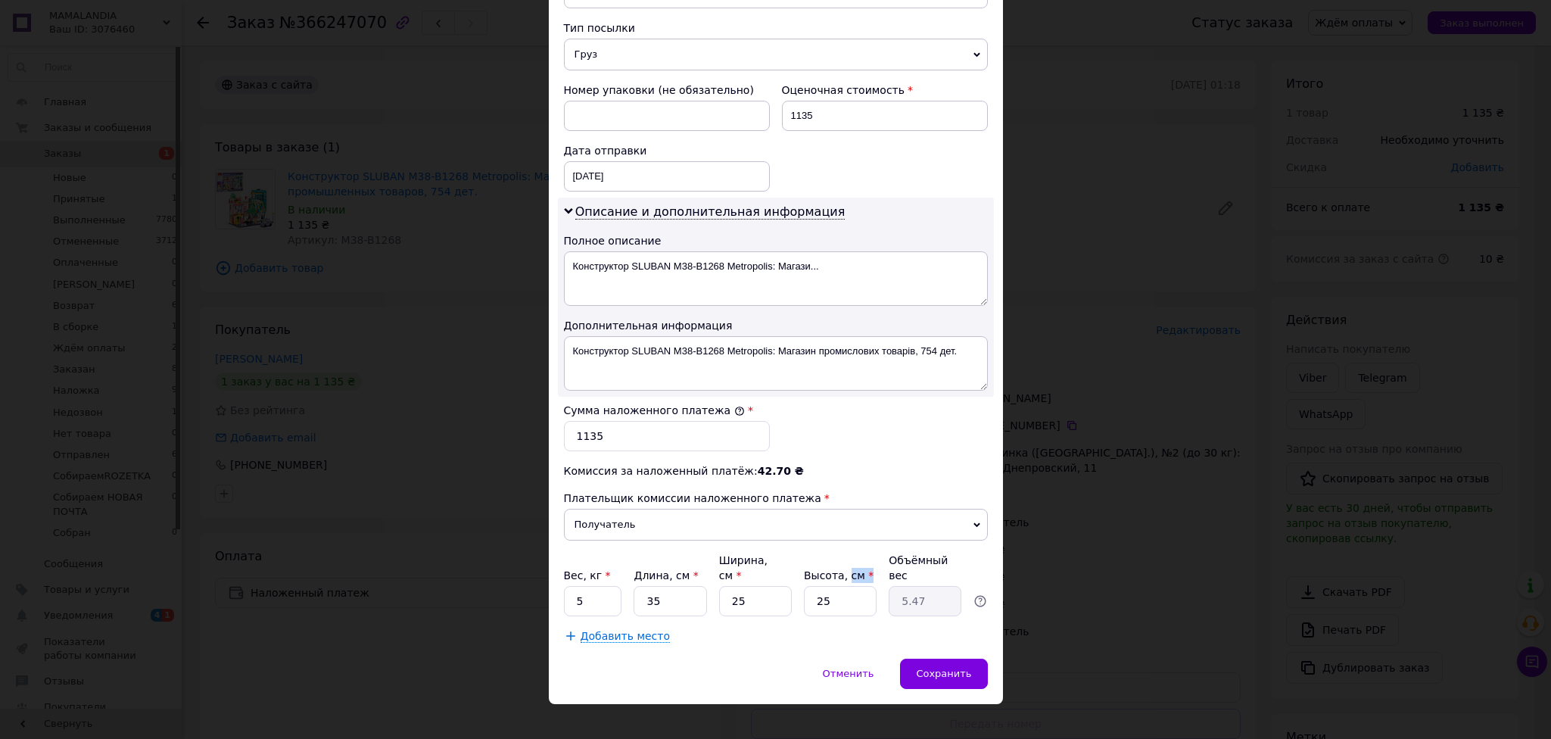
click at [811, 573] on div "Вес, кг * 5 Длина, см * 35 Ширина, см * 25 Высота, см * 25 Объёмный вес 5.47" at bounding box center [776, 585] width 424 height 64
drag, startPoint x: 843, startPoint y: 579, endPoint x: 802, endPoint y: 496, distance: 93.1
click at [799, 586] on div "Вес, кг * 5 Длина, см * 35 Ширина, см * 25 Высота, см * 25 Объёмный вес 5.47" at bounding box center [776, 585] width 424 height 64
type input "4"
type input "0.88"
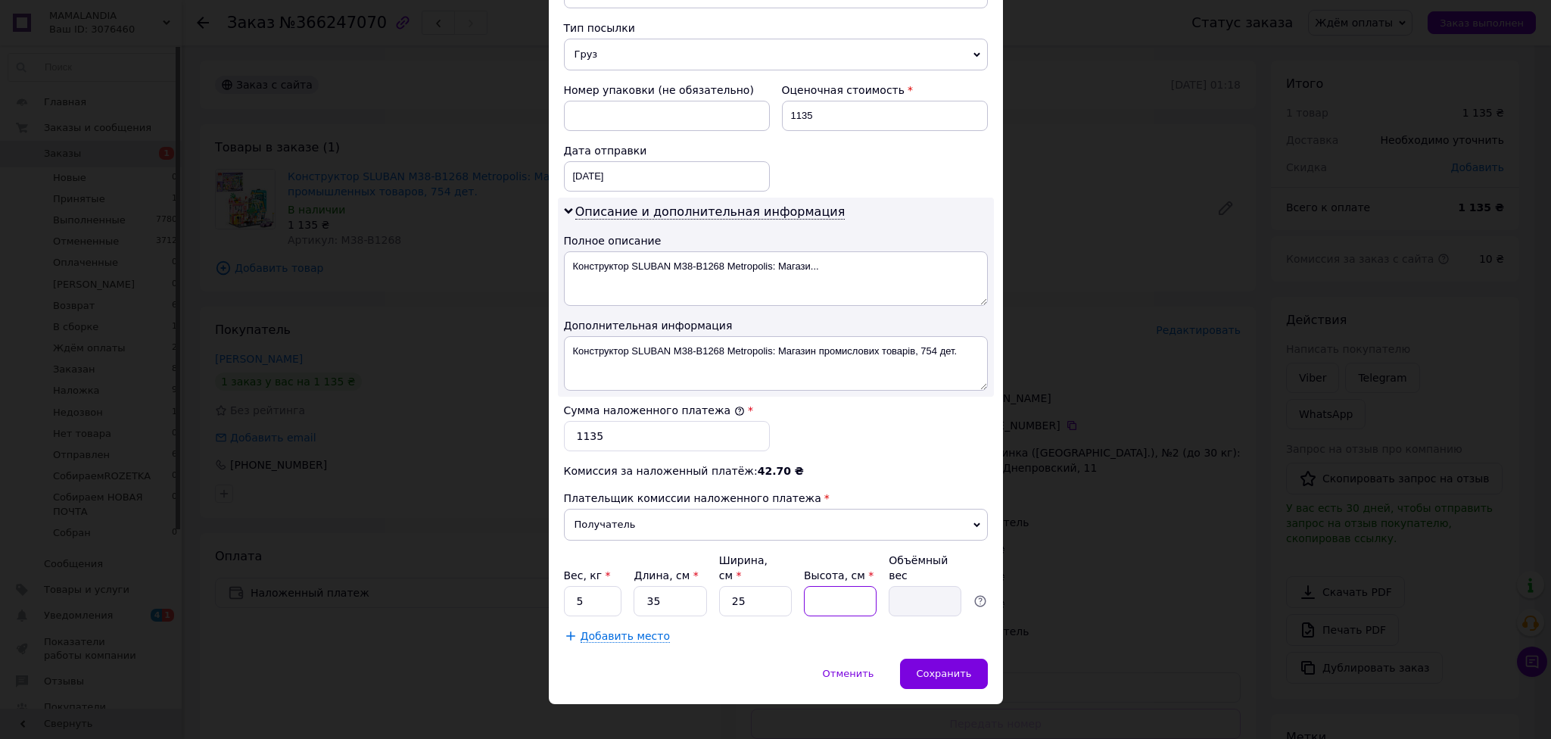
type input "5"
type input "1.09"
type input "5"
click at [584, 586] on input "5" at bounding box center [593, 601] width 58 height 30
type input "1"
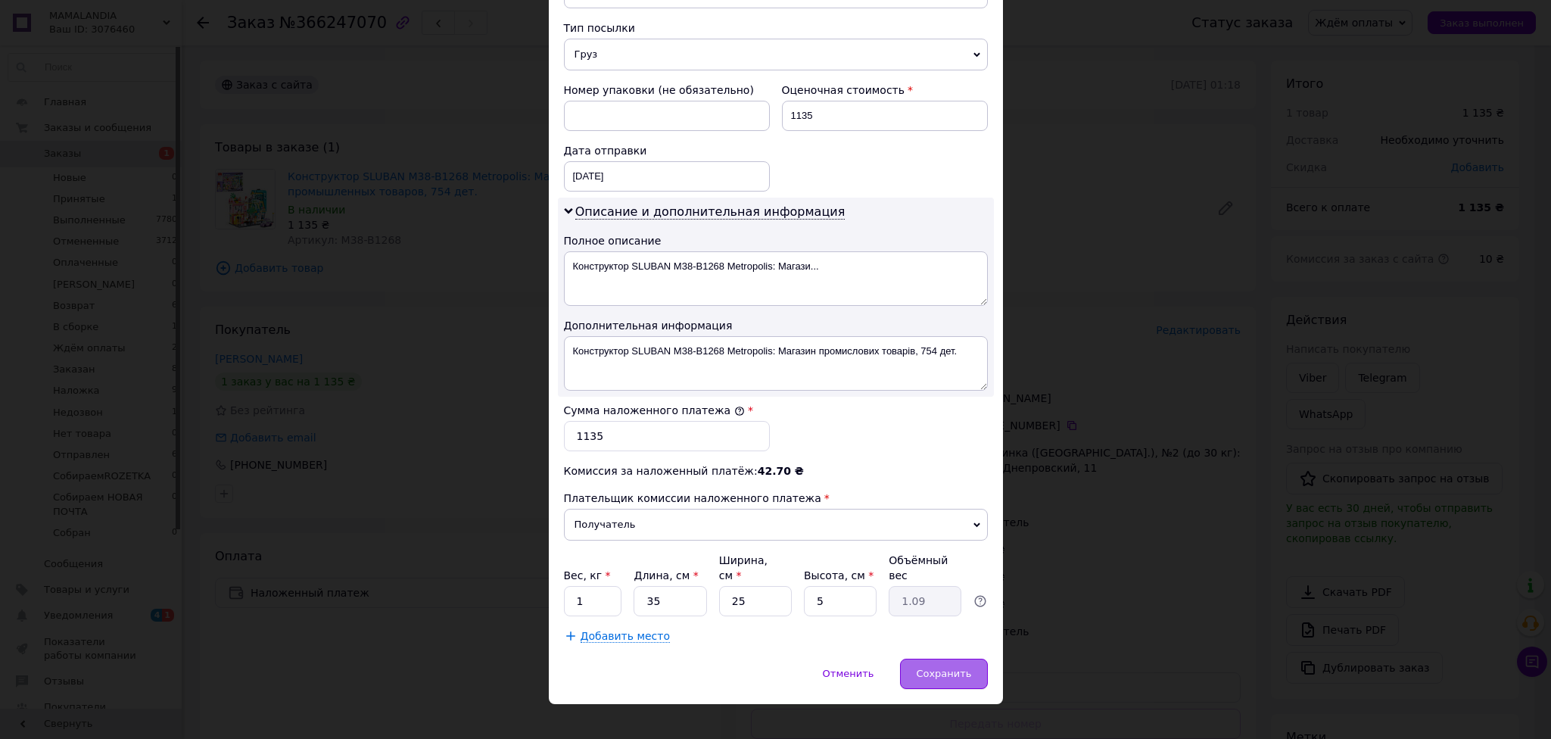
click at [918, 658] on div "Сохранить" at bounding box center [943, 673] width 87 height 30
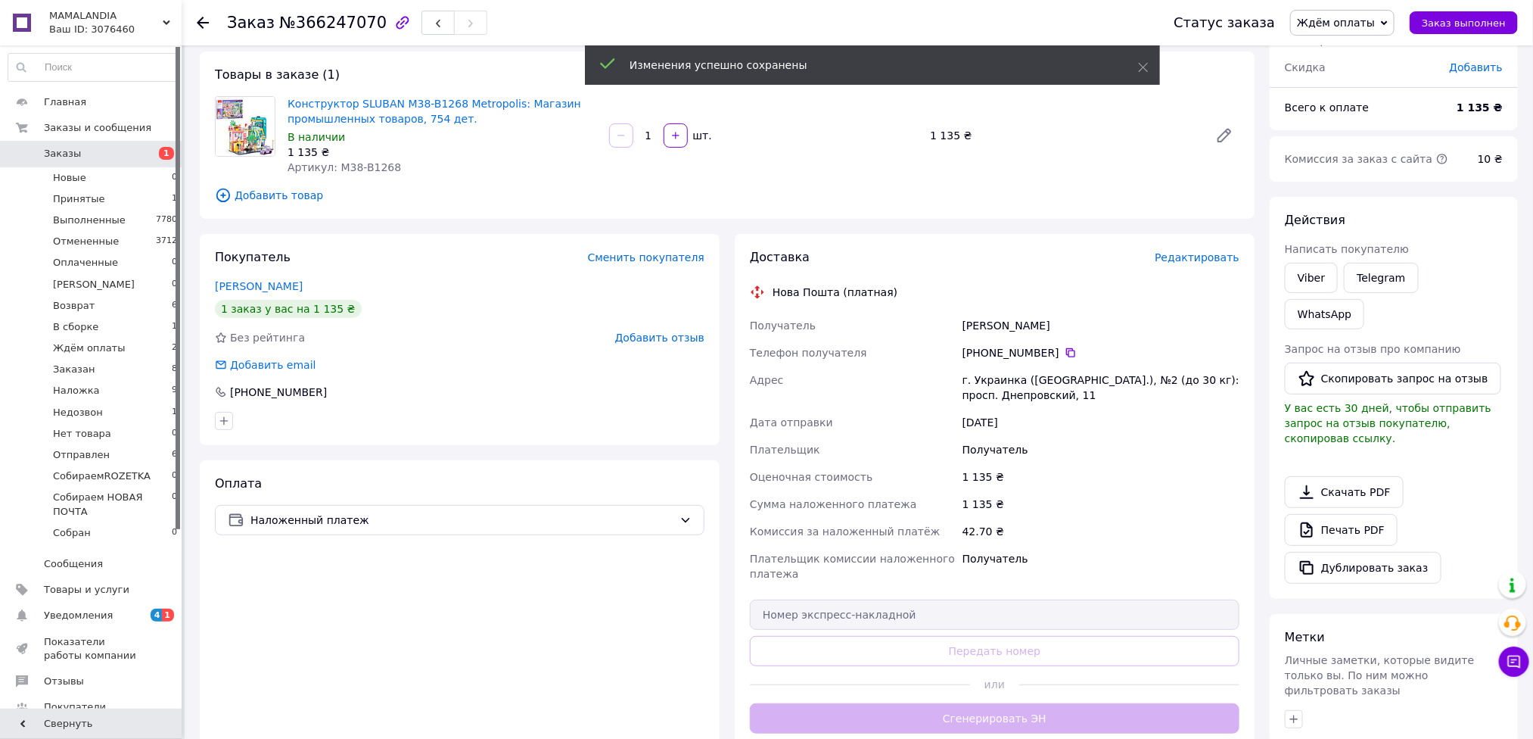
scroll to position [114, 0]
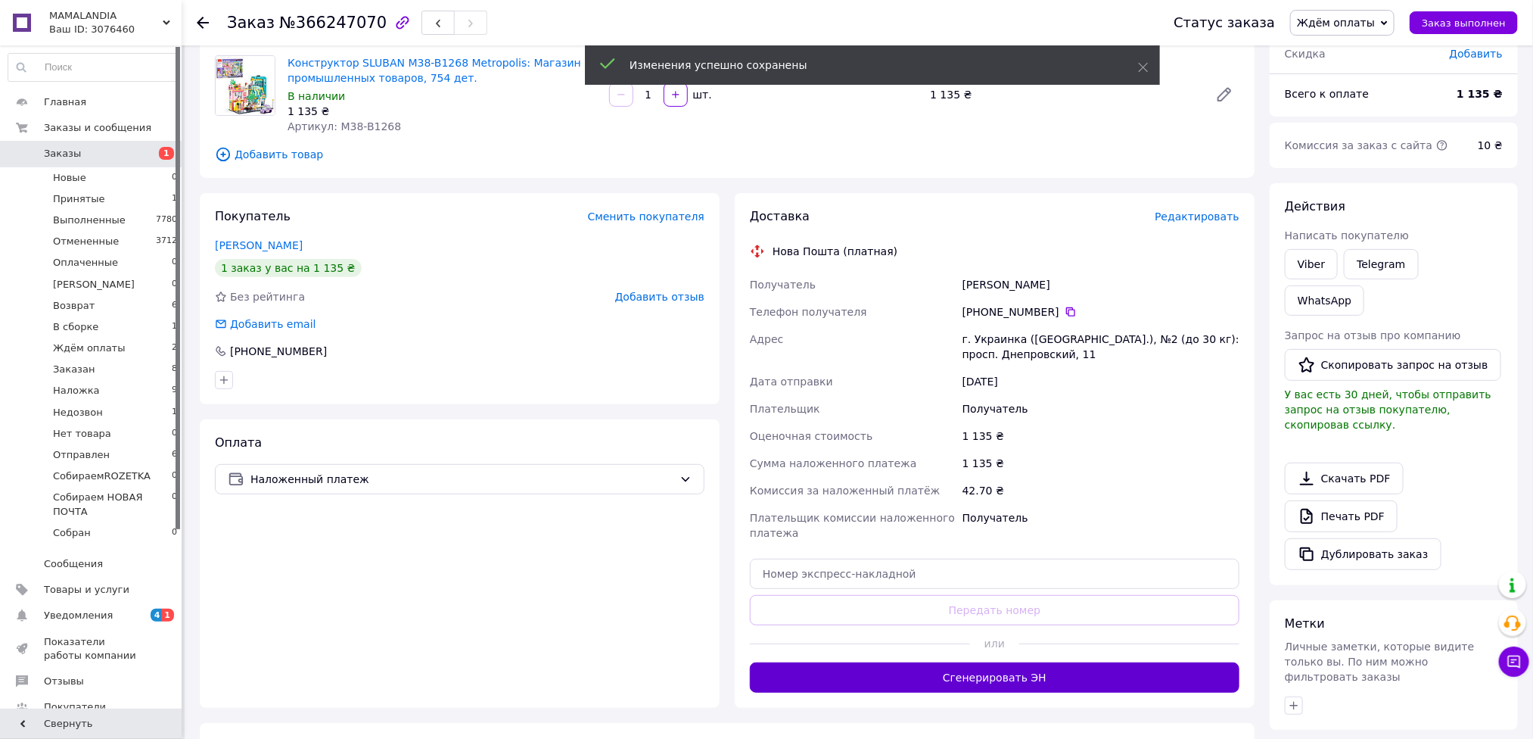
click at [1002, 672] on button "Сгенерировать ЭН" at bounding box center [995, 677] width 490 height 30
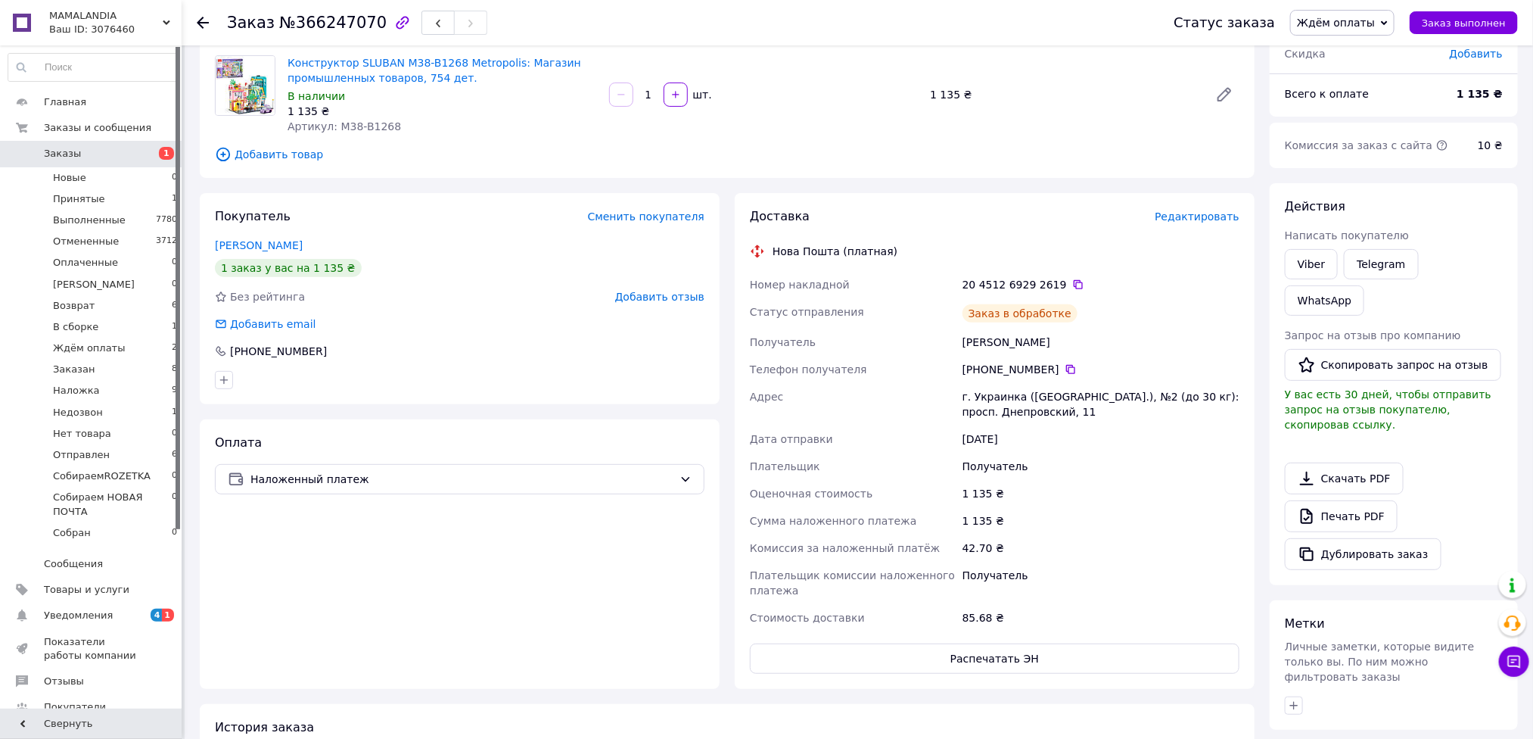
click at [1375, 23] on span "Ждём оплаты" at bounding box center [1336, 23] width 78 height 12
click at [1346, 102] on li "Заказан" at bounding box center [1362, 98] width 142 height 23
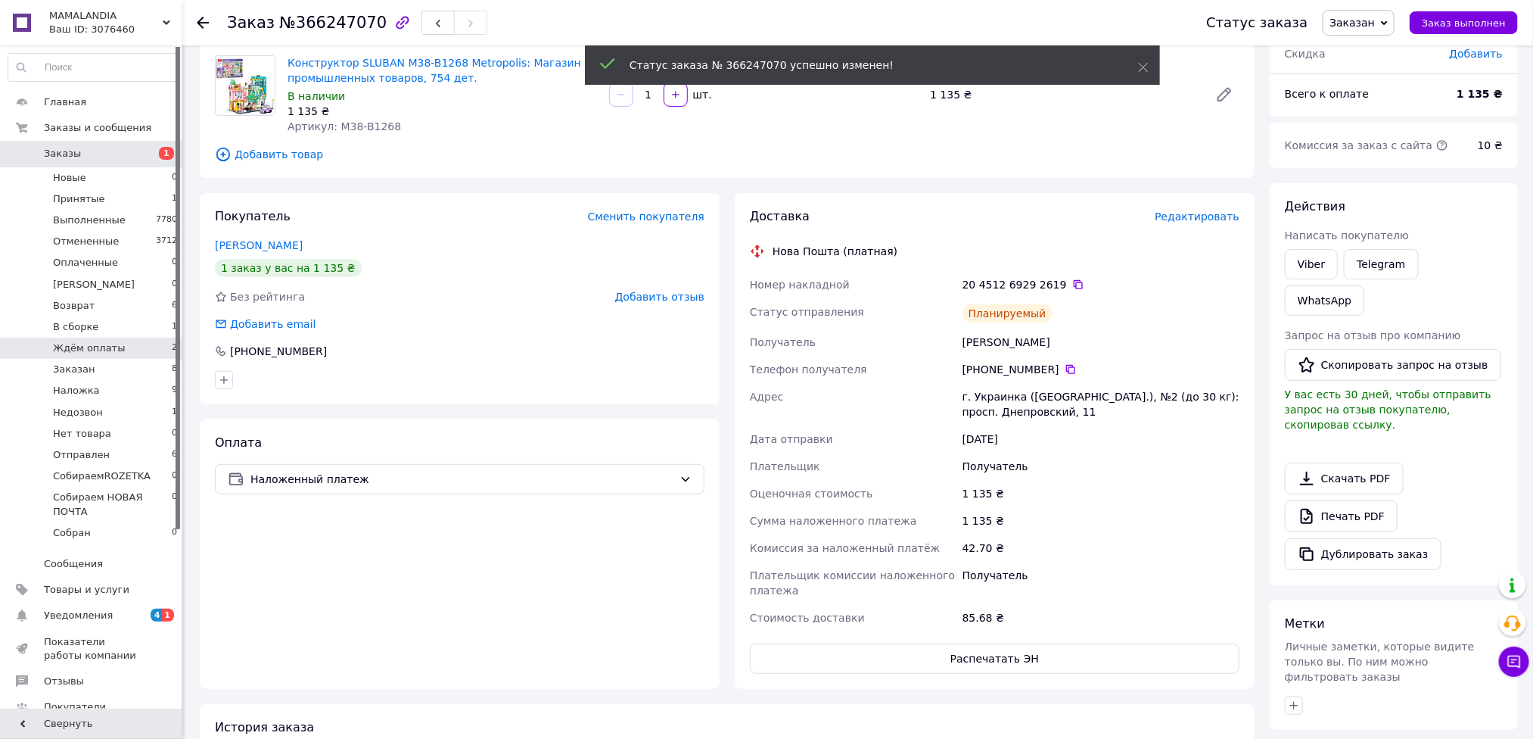
click at [107, 347] on span "Ждём оплаты" at bounding box center [89, 348] width 73 height 14
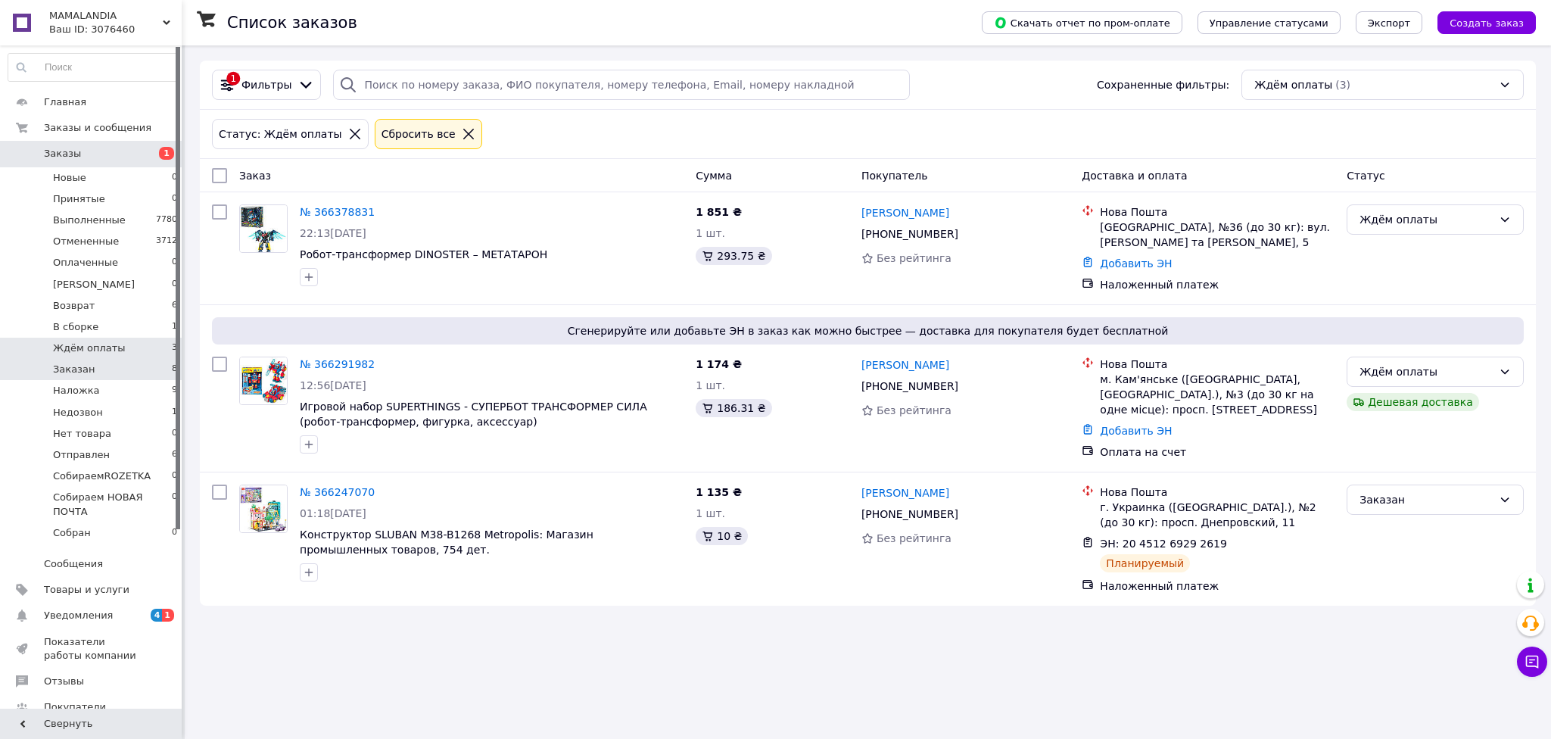
click at [125, 372] on li "Заказан 8" at bounding box center [93, 369] width 186 height 21
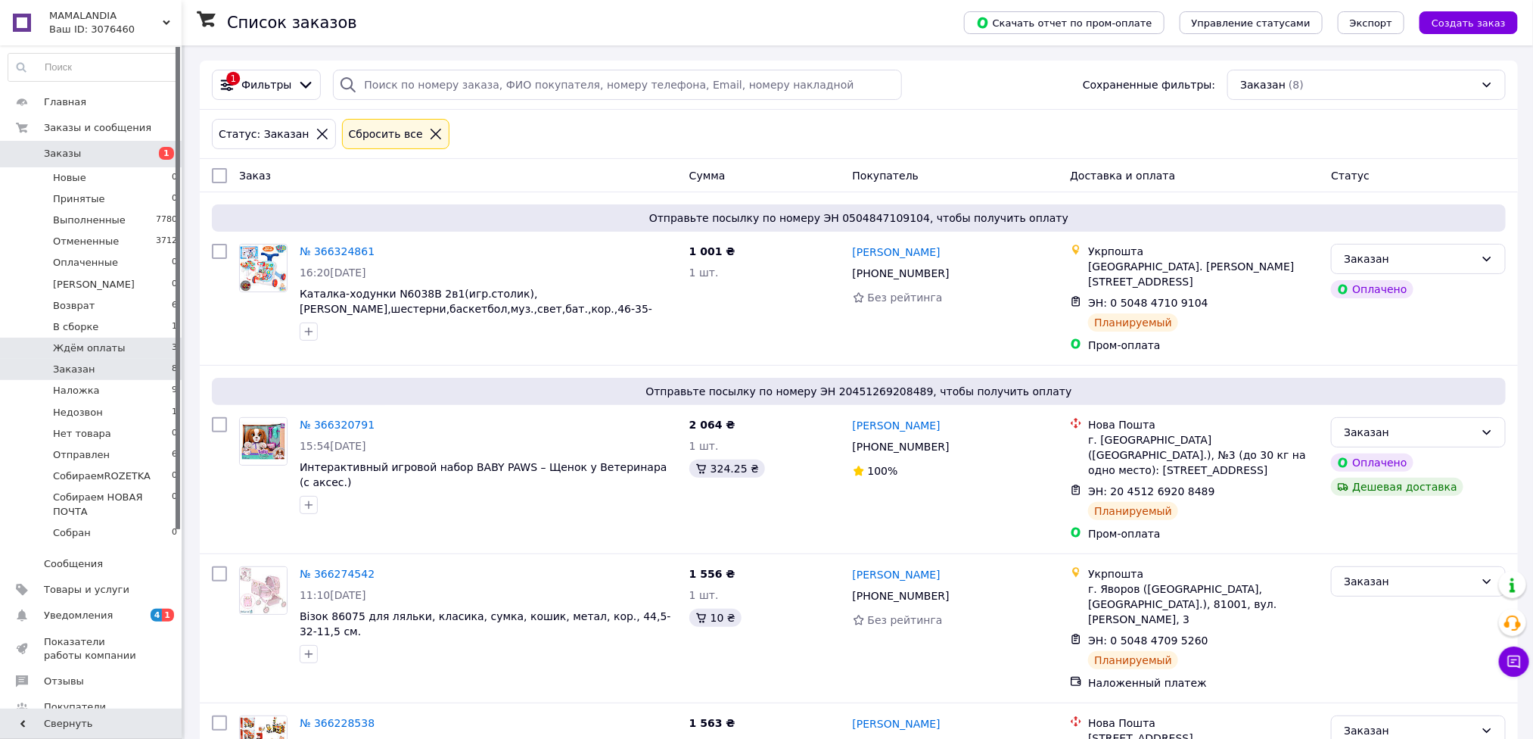
click at [94, 348] on span "Ждём оплаты" at bounding box center [89, 348] width 73 height 14
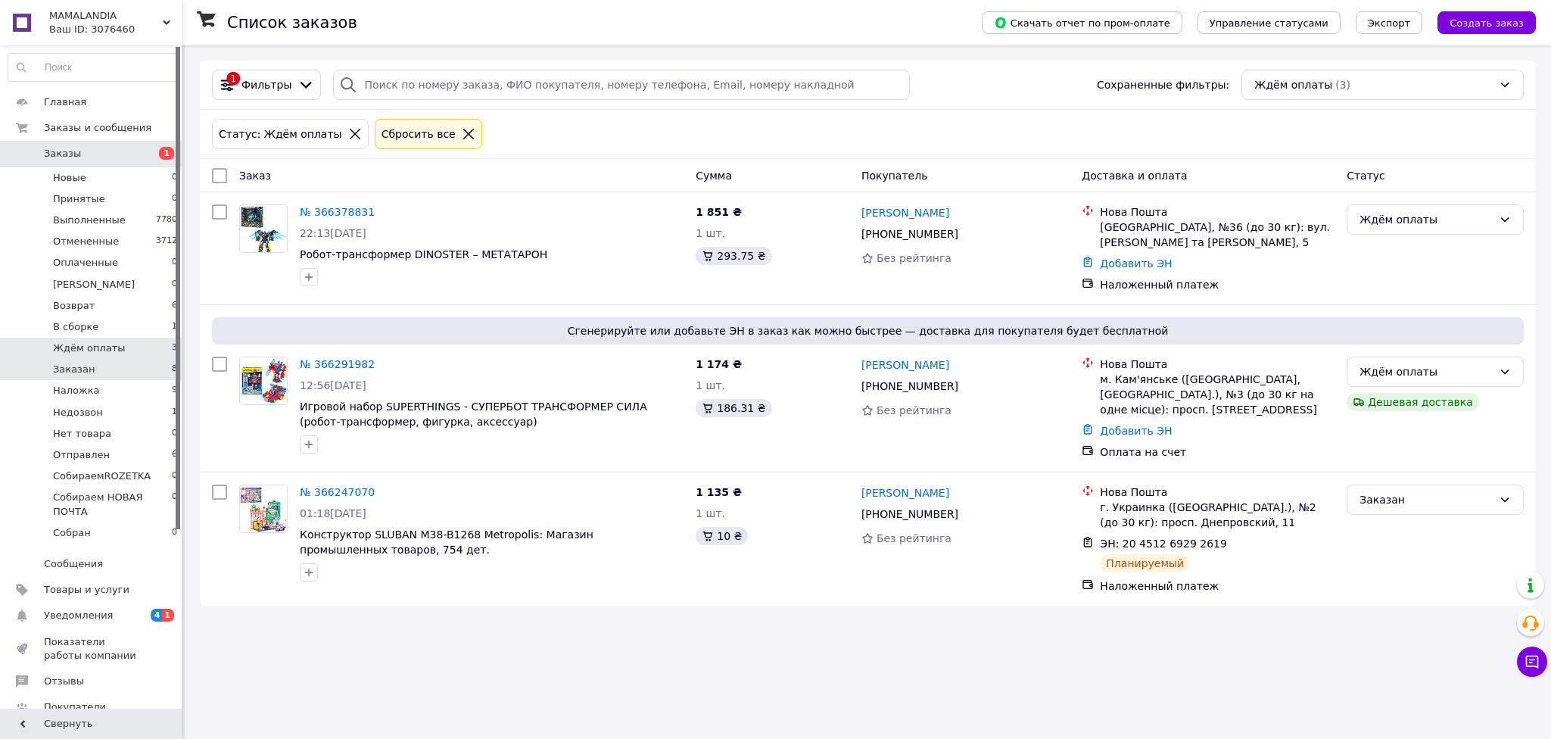
click at [110, 373] on li "Заказан 8" at bounding box center [93, 369] width 186 height 21
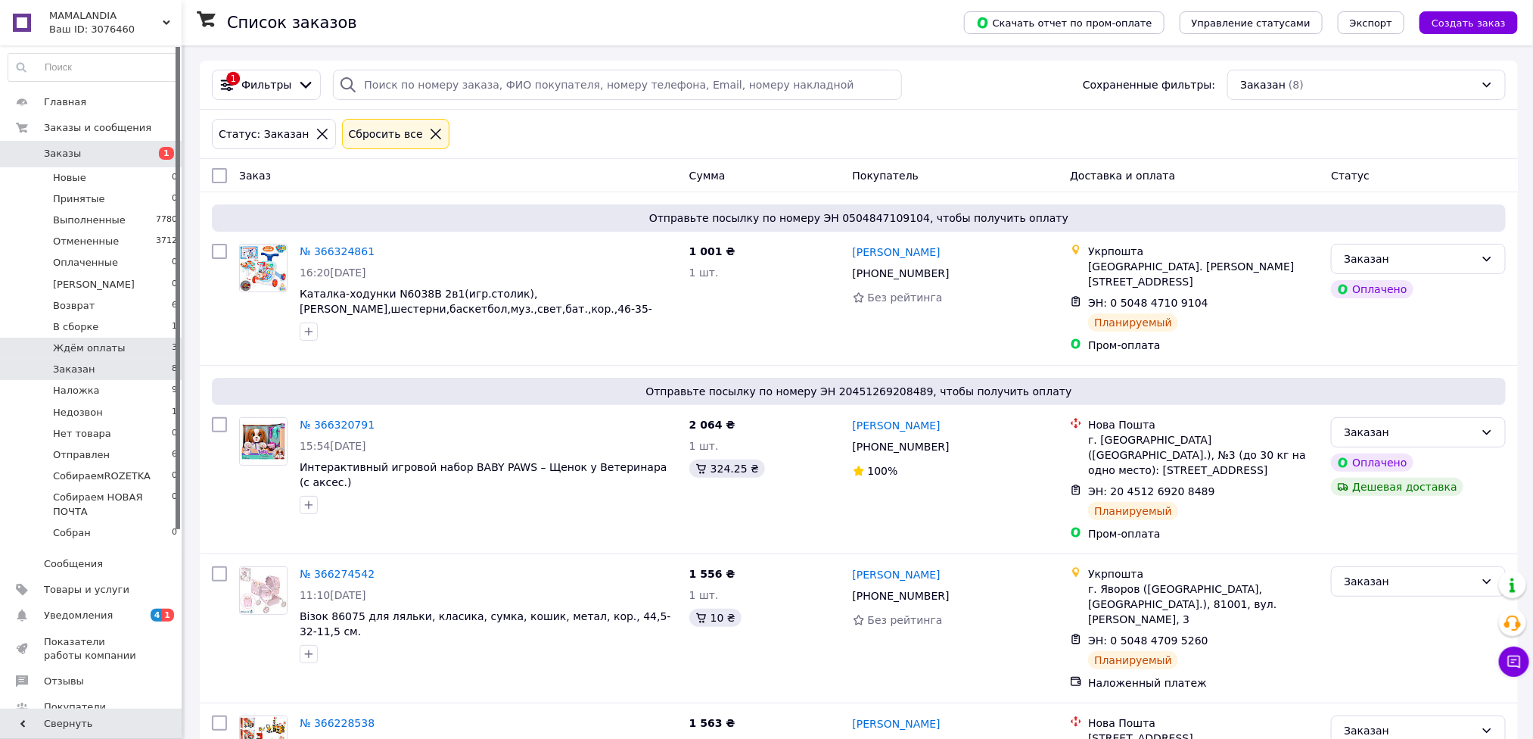
click at [89, 345] on span "Ждём оплаты" at bounding box center [89, 348] width 73 height 14
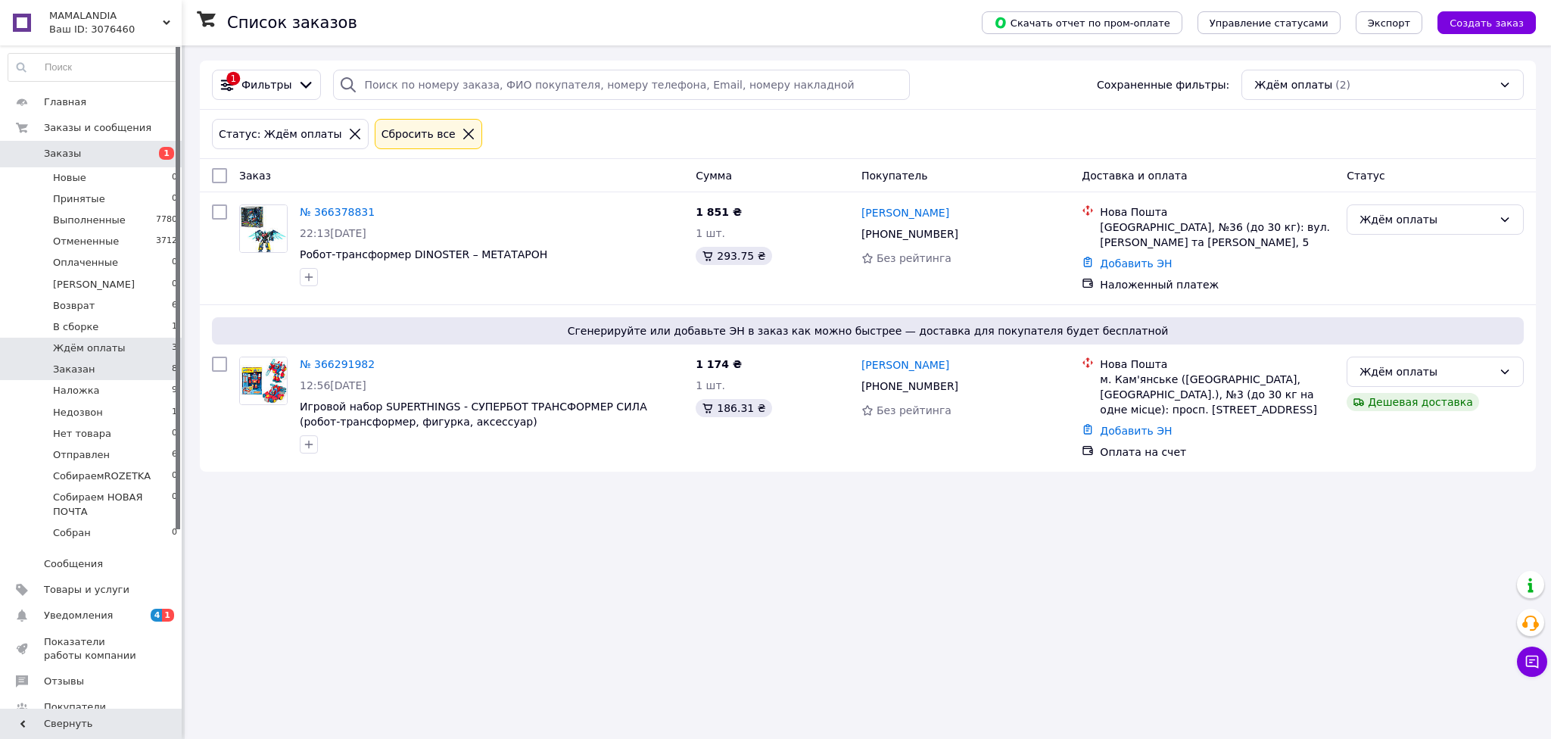
click at [119, 361] on li "Заказан 8" at bounding box center [93, 369] width 186 height 21
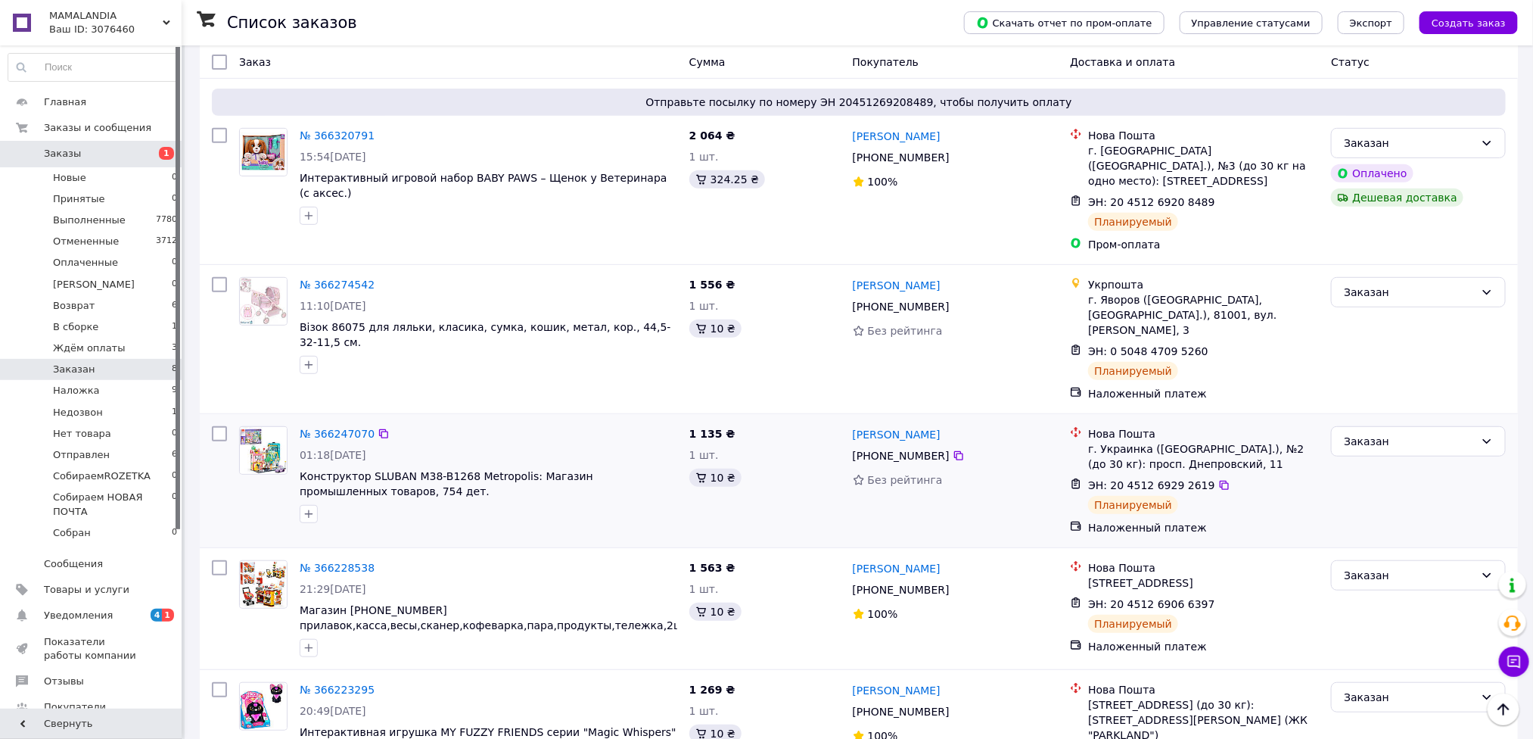
scroll to position [220, 0]
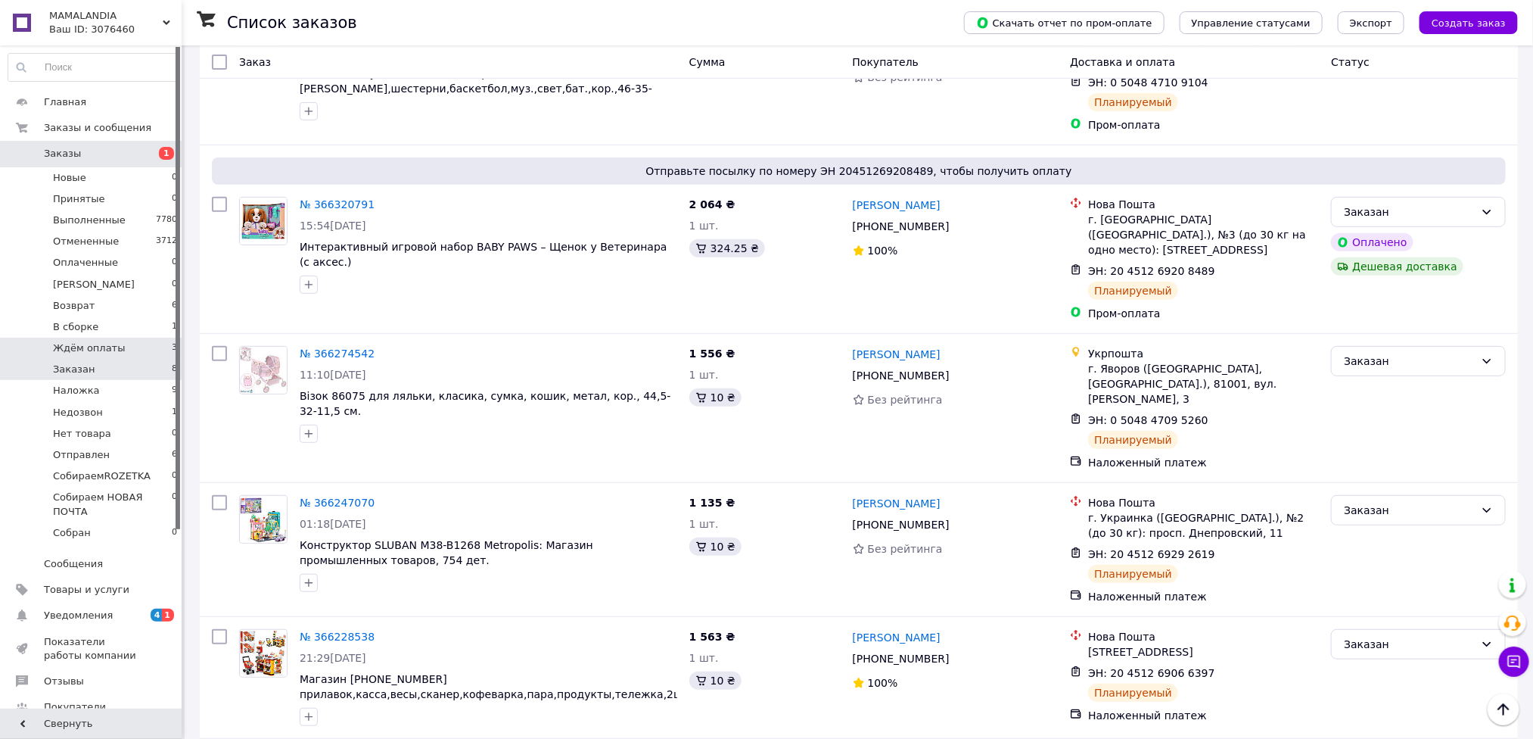
click at [98, 350] on span "Ждём оплаты" at bounding box center [89, 348] width 73 height 14
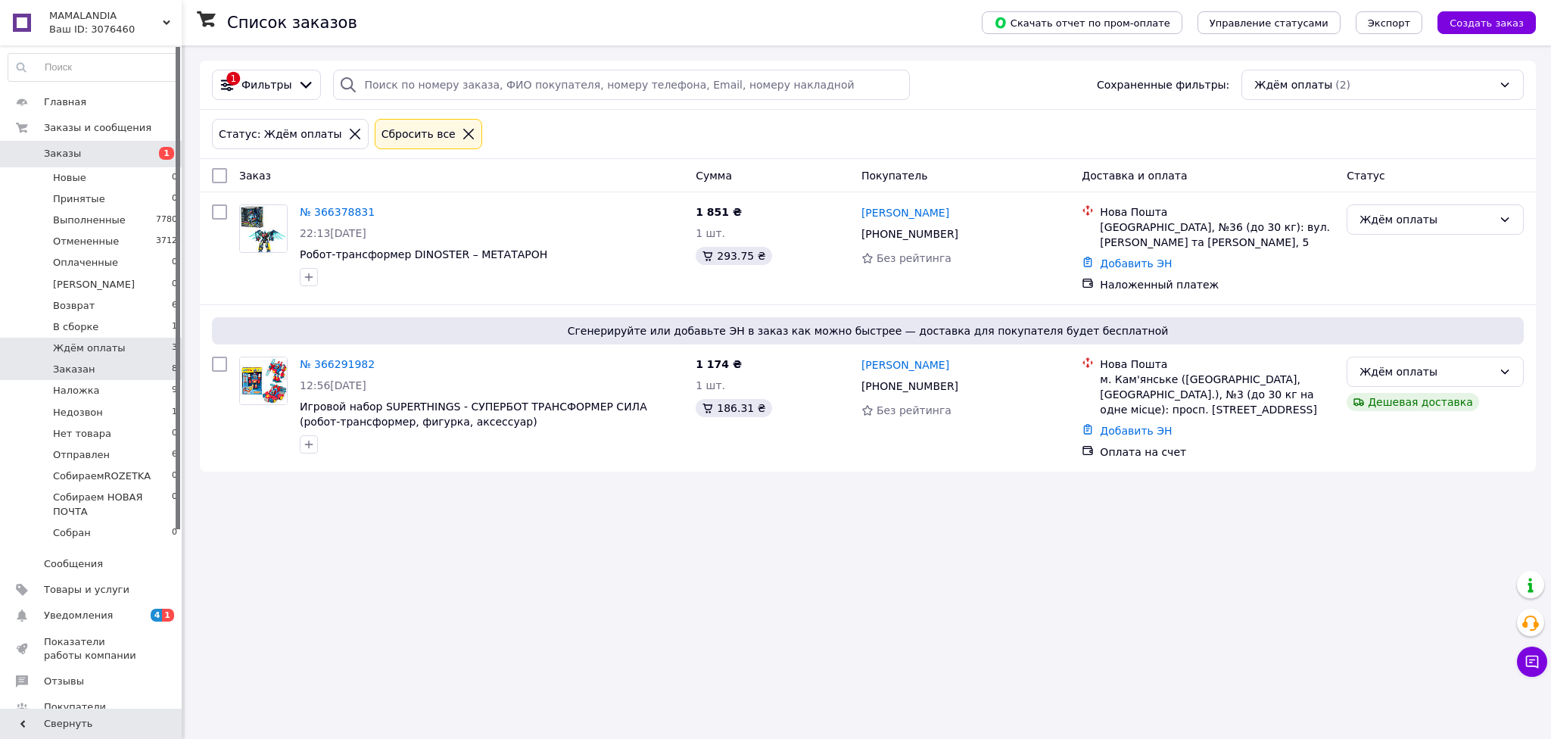
click at [92, 362] on li "Заказан 8" at bounding box center [93, 369] width 186 height 21
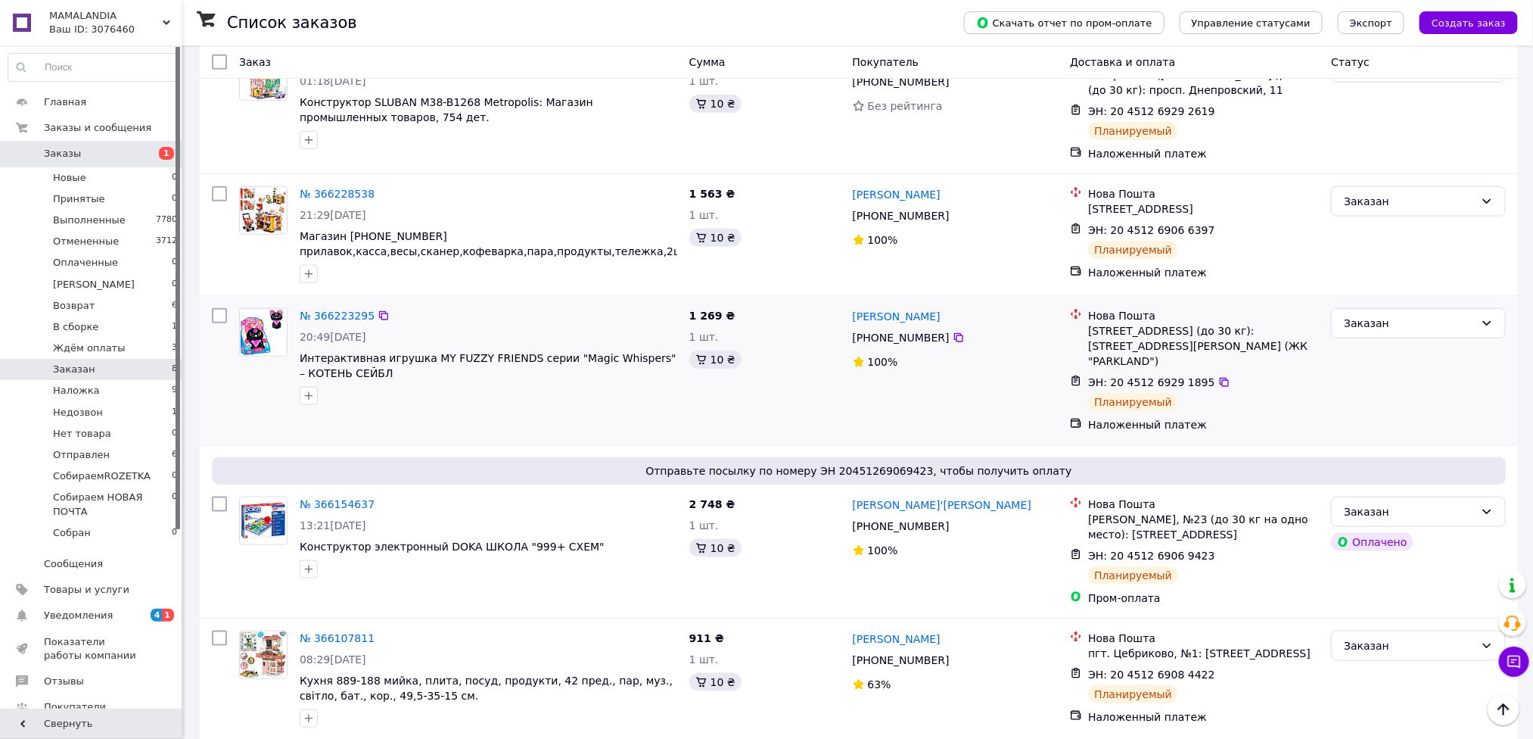
scroll to position [788, 0]
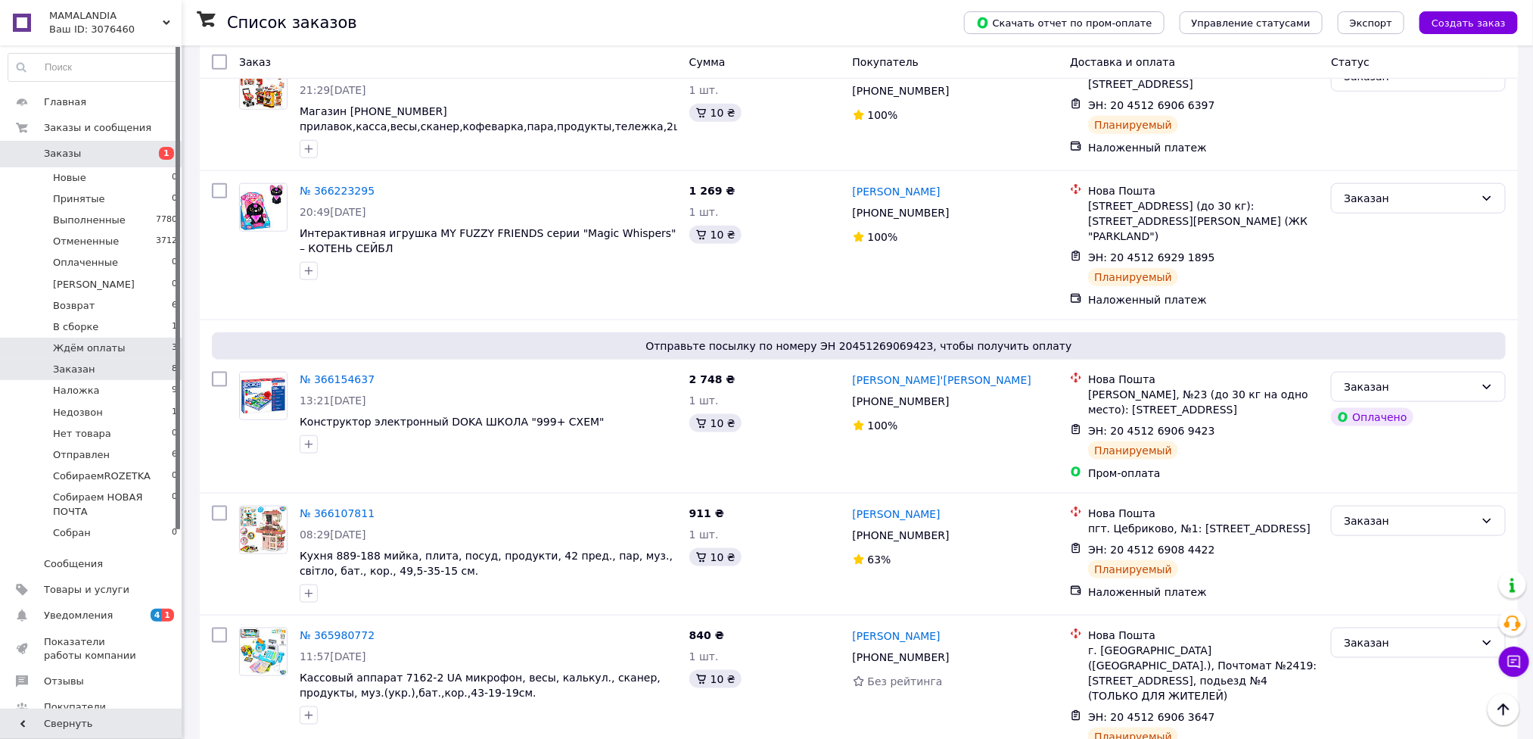
click at [119, 348] on li "Ждём оплаты 3" at bounding box center [93, 348] width 186 height 21
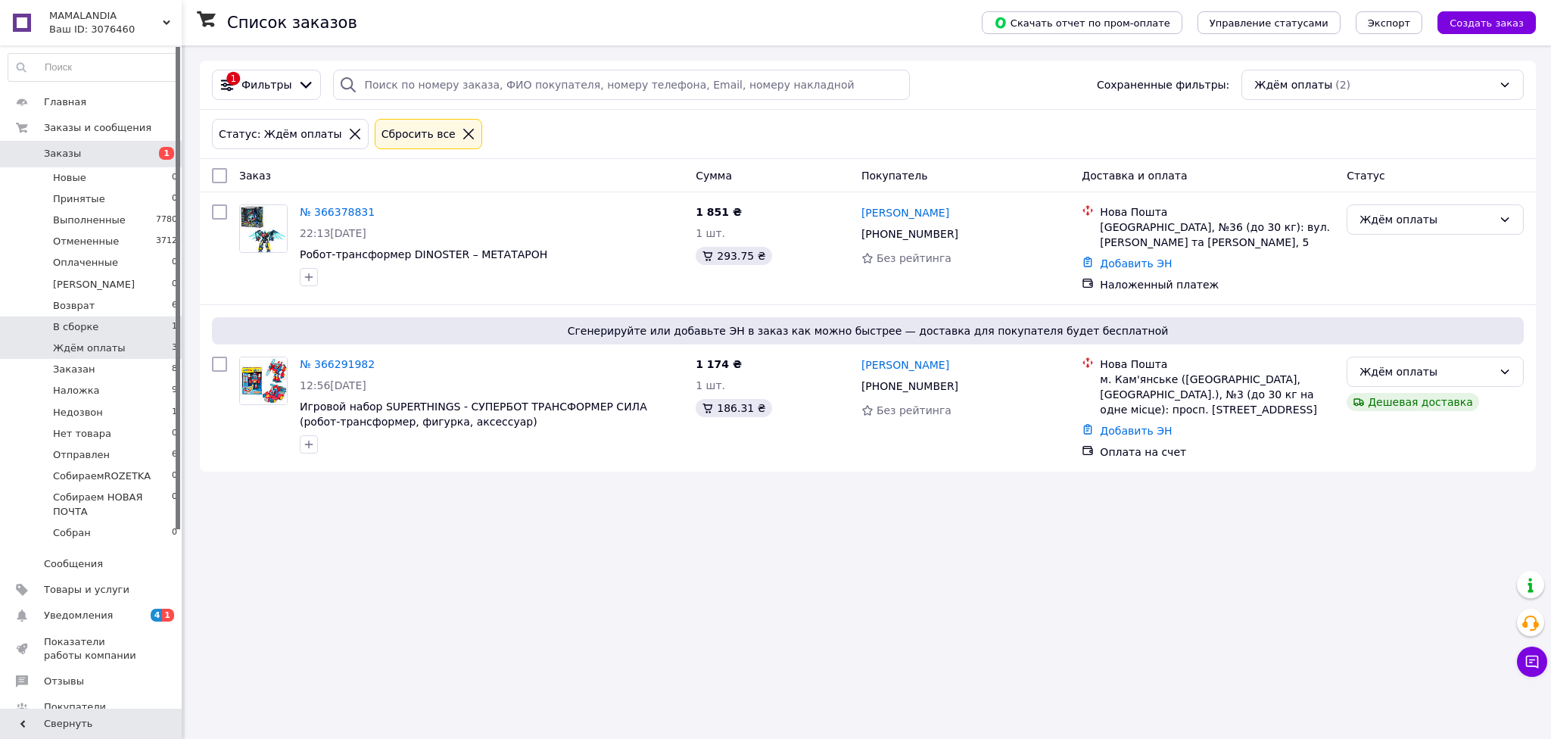
click at [107, 325] on li "В сборке 1" at bounding box center [93, 326] width 186 height 21
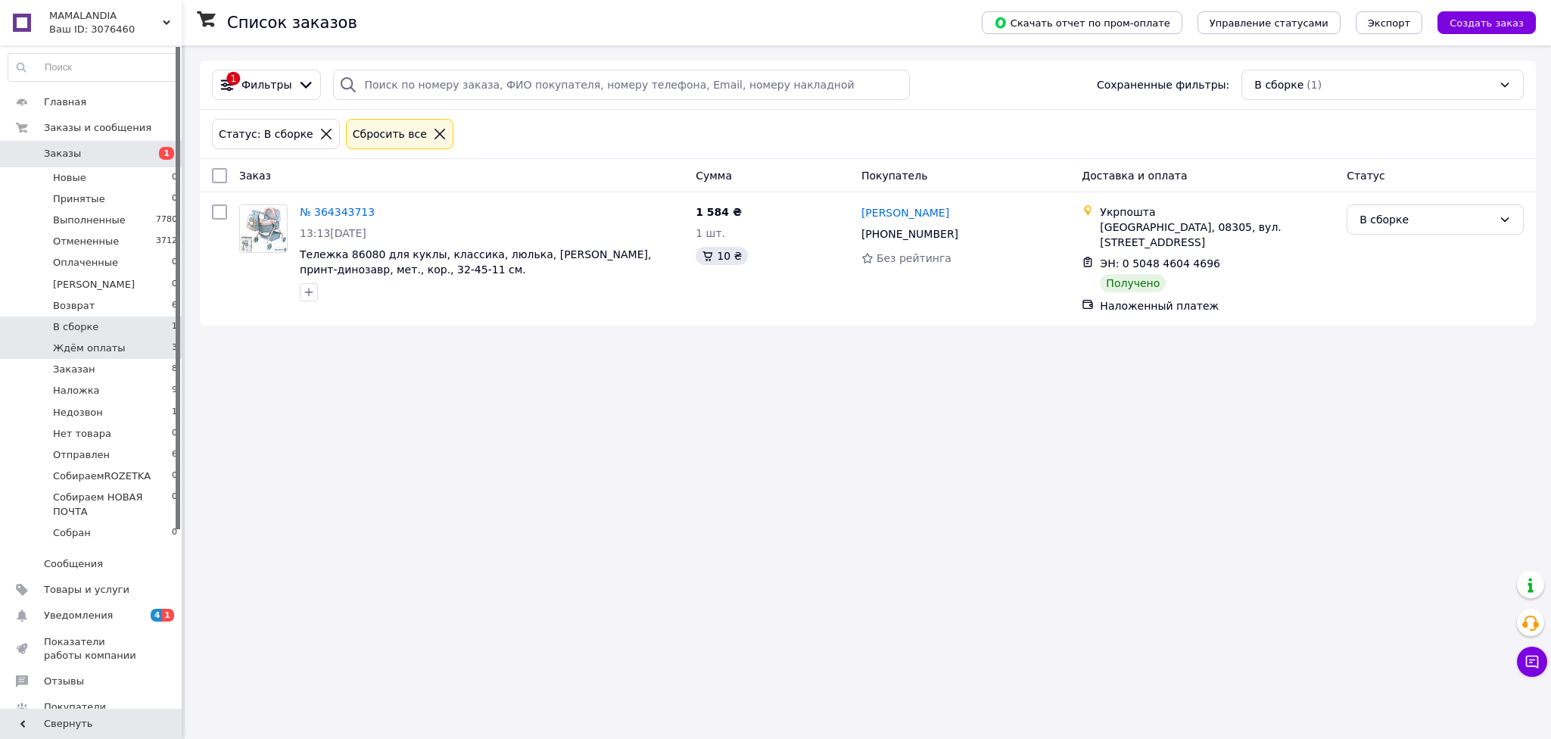
click at [103, 348] on span "Ждём оплаты" at bounding box center [89, 348] width 73 height 14
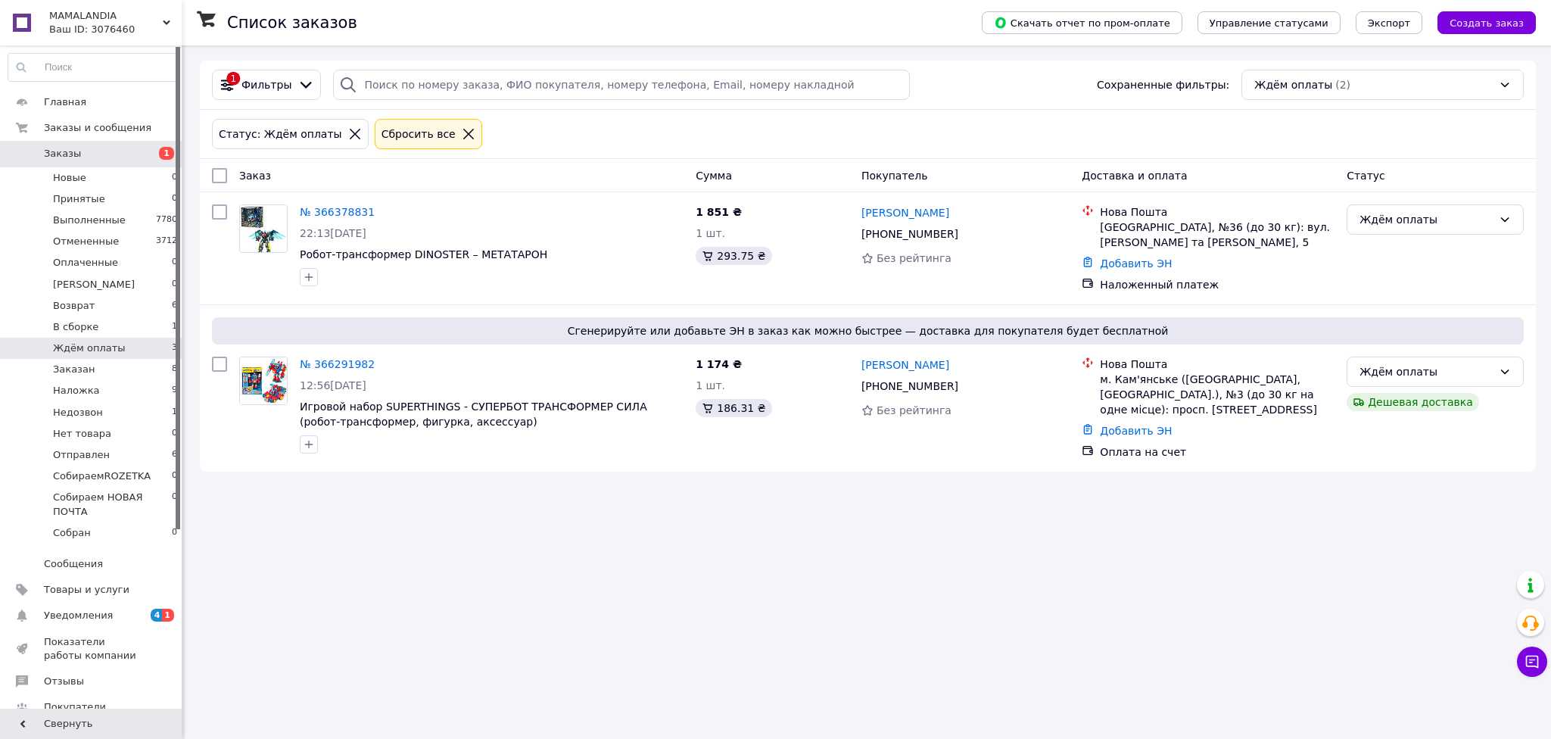
click at [1128, 491] on div "Список заказов Скачать отчет по пром-оплате Управление статусами Экспорт Создат…" at bounding box center [868, 369] width 1366 height 739
drag, startPoint x: 1238, startPoint y: 500, endPoint x: 802, endPoint y: 228, distance: 514.7
click at [1238, 500] on div "Список заказов Скачать отчет по пром-оплате Управление статусами Экспорт Создат…" at bounding box center [868, 369] width 1366 height 739
click at [321, 216] on link "№ 366378831" at bounding box center [337, 212] width 75 height 12
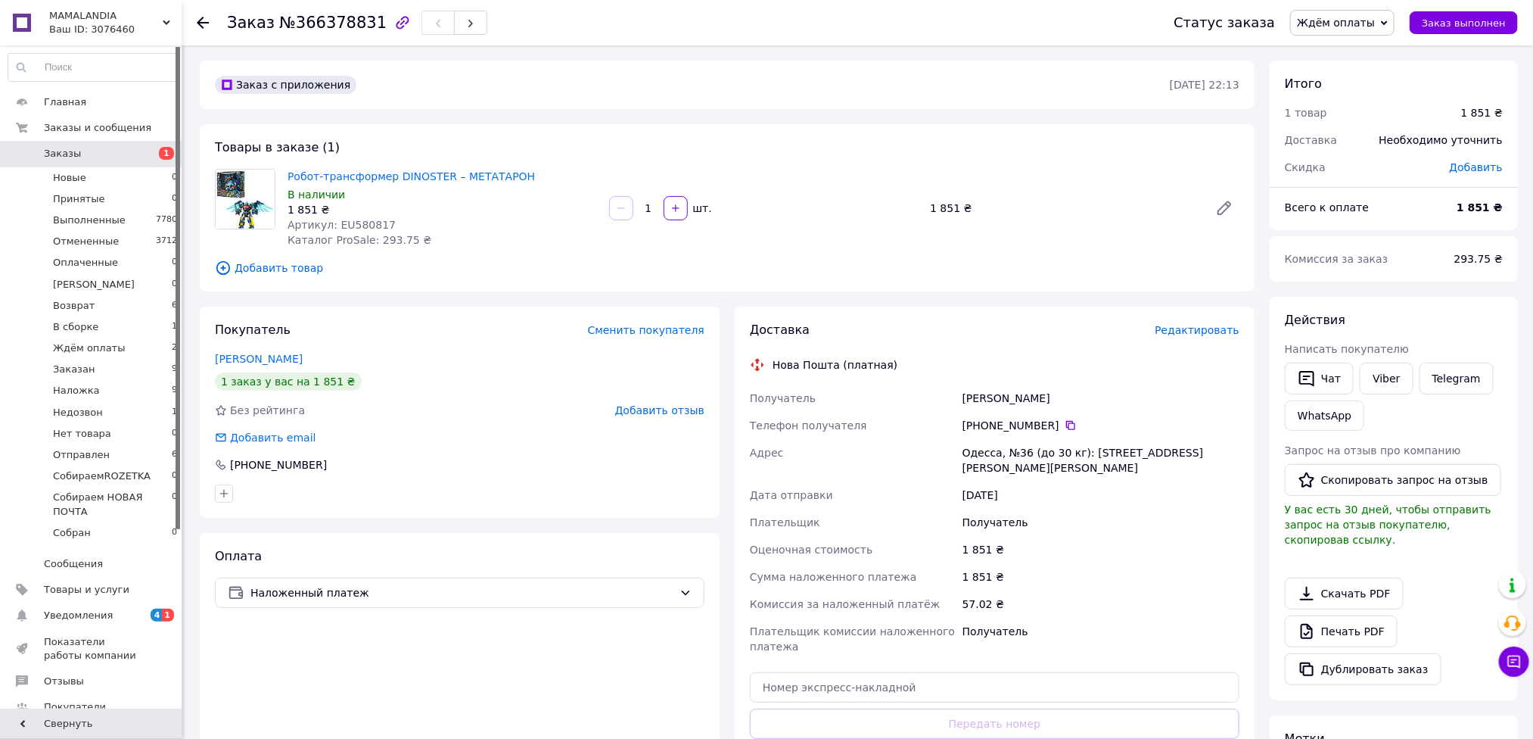
click at [1165, 169] on div "Робот-трансформер DINOSTER – МЕТАТАРОН В наличии 1 851 ₴ Артикул: EU580817 Ката…" at bounding box center [764, 208] width 964 height 85
click at [111, 350] on span "Ждём оплаты" at bounding box center [89, 348] width 73 height 14
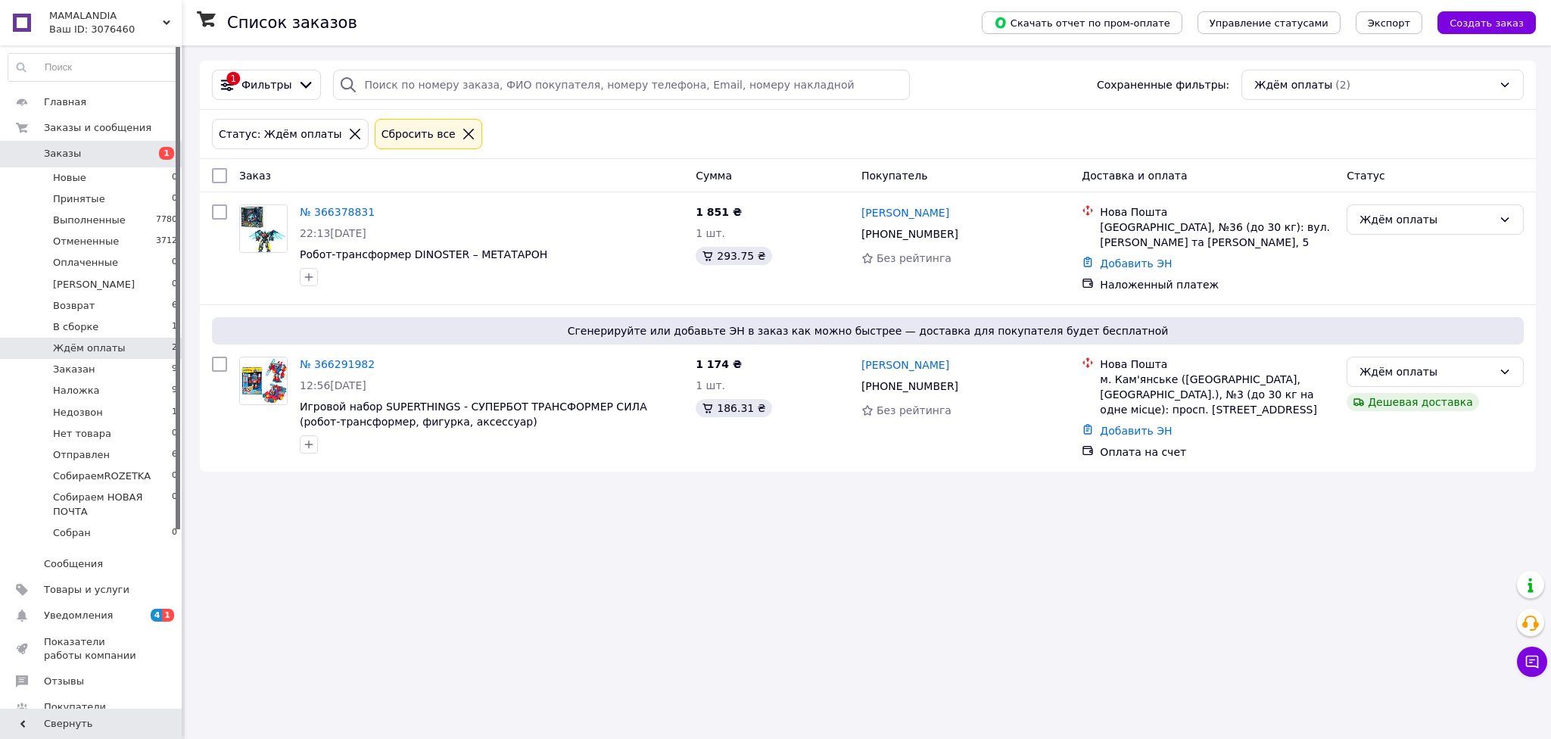
click at [1190, 502] on div "Список заказов Скачать отчет по пром-оплате Управление статусами Экспорт Создат…" at bounding box center [868, 369] width 1366 height 739
click at [92, 369] on li "Заказан 9" at bounding box center [93, 369] width 186 height 21
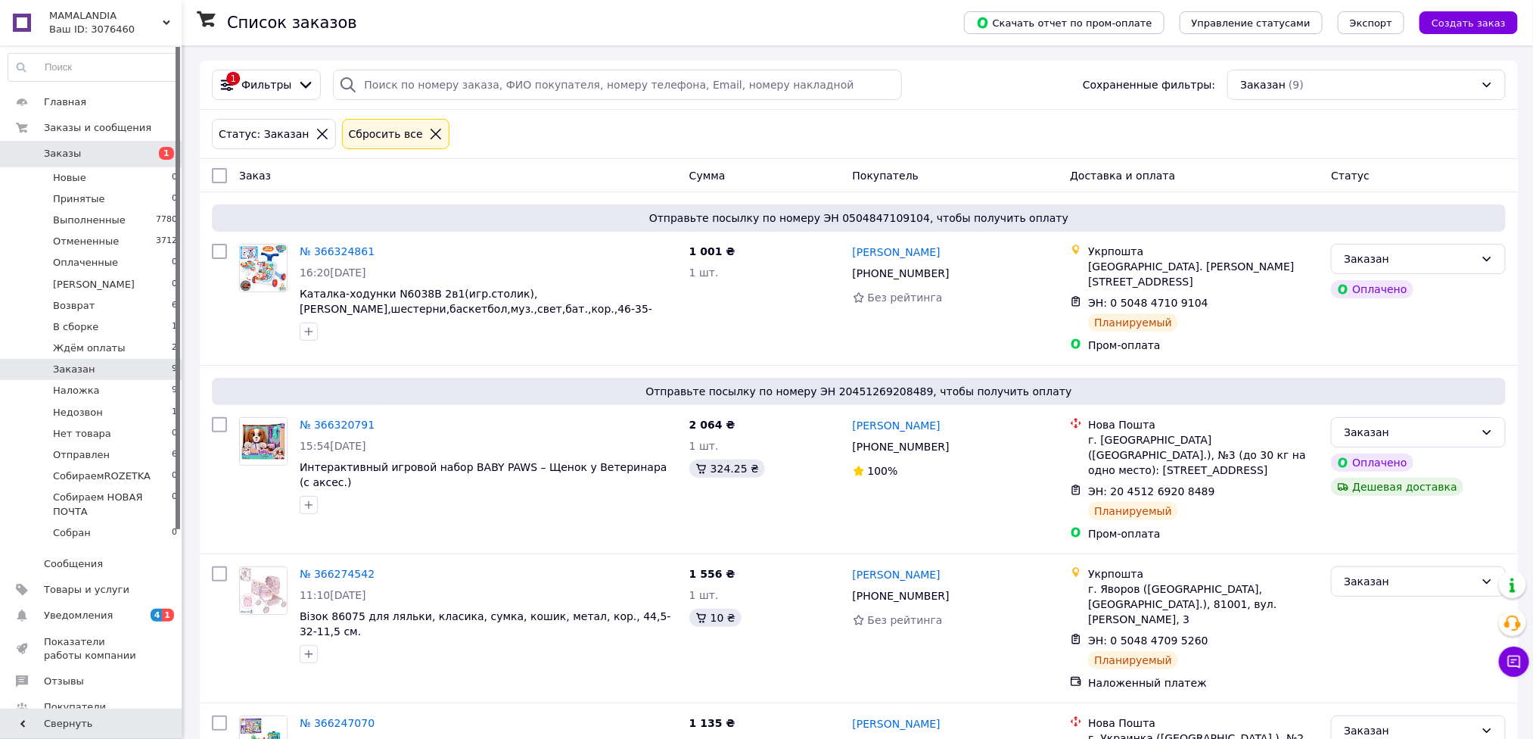
click at [95, 30] on div "Ваш ID: 3076460" at bounding box center [115, 30] width 132 height 14
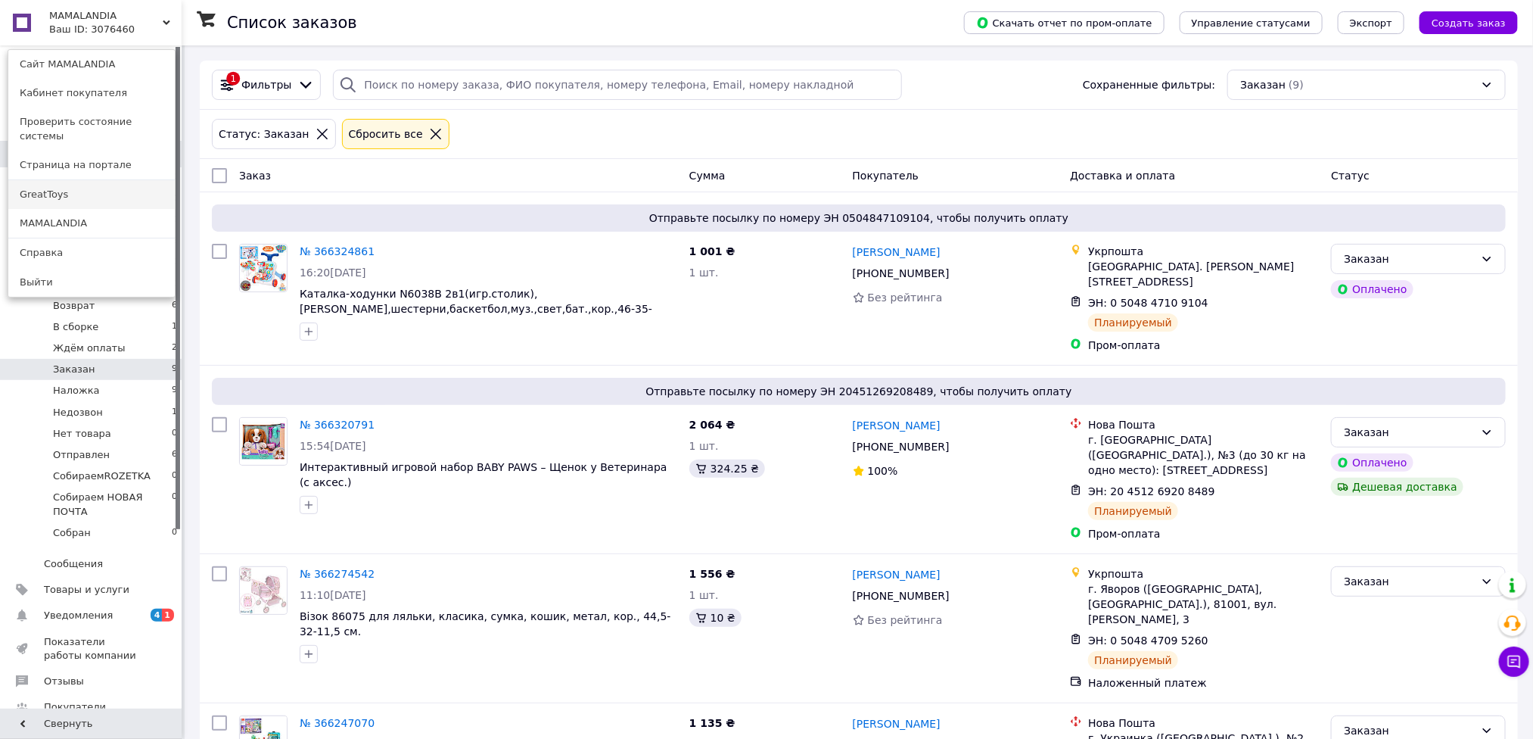
click at [64, 180] on link "GreatToys" at bounding box center [91, 194] width 167 height 29
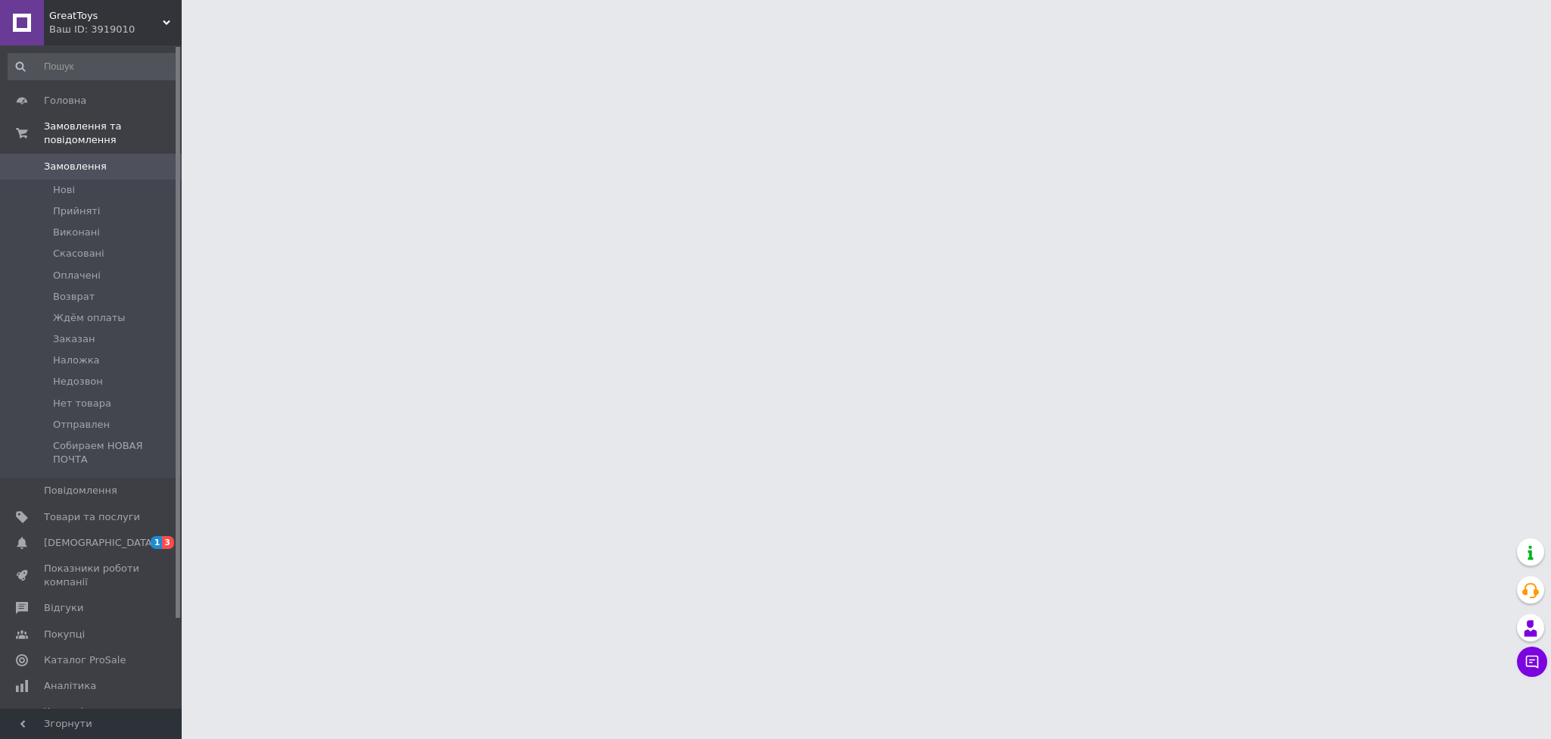
drag, startPoint x: 0, startPoint y: 0, endPoint x: 455, endPoint y: 95, distance: 464.8
click at [455, 38] on html "GreatToys Ваш ID: 3919010 Сайт GreatToys Кабінет покупця Перевірити стан систем…" at bounding box center [775, 19] width 1551 height 38
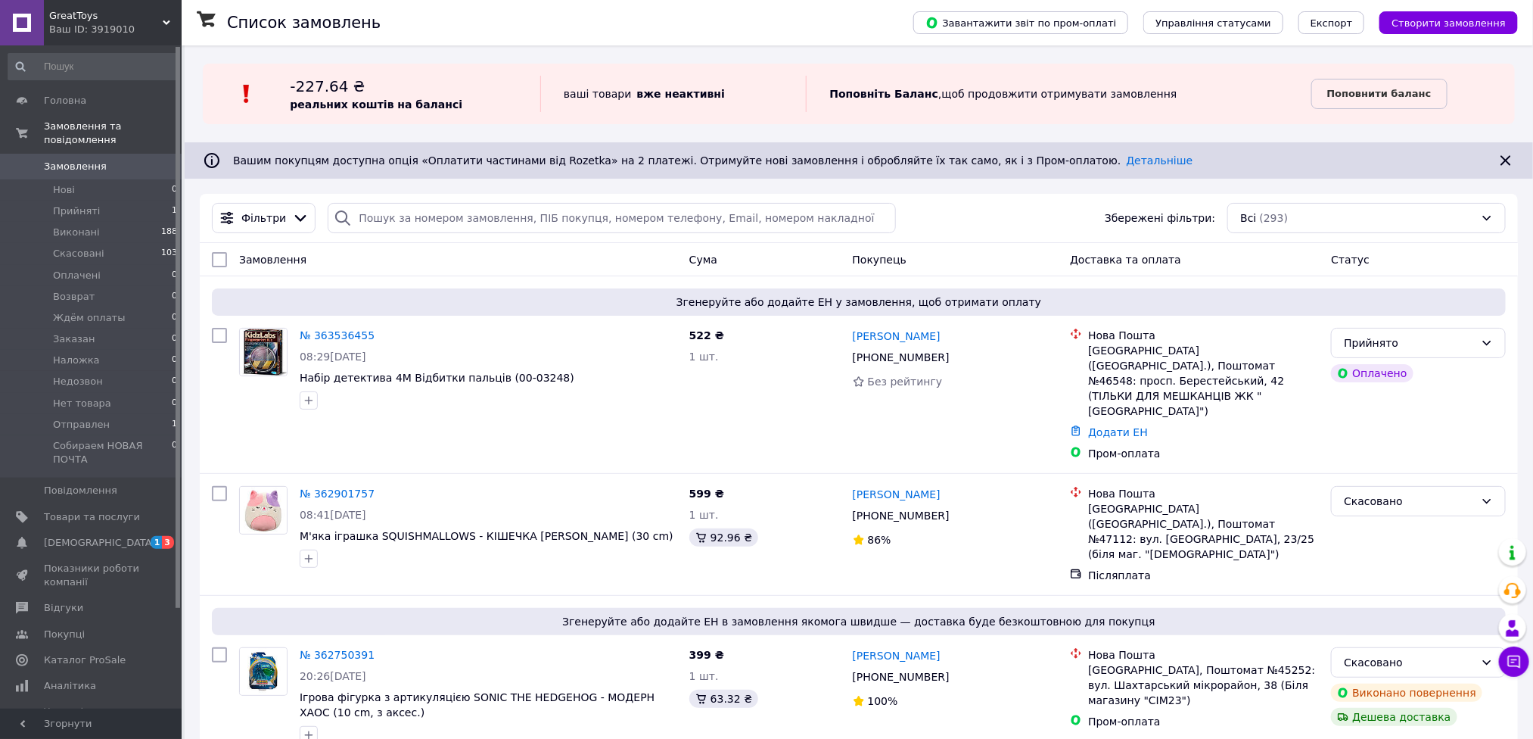
click at [82, 23] on div "Ваш ID: 3919010" at bounding box center [115, 30] width 132 height 14
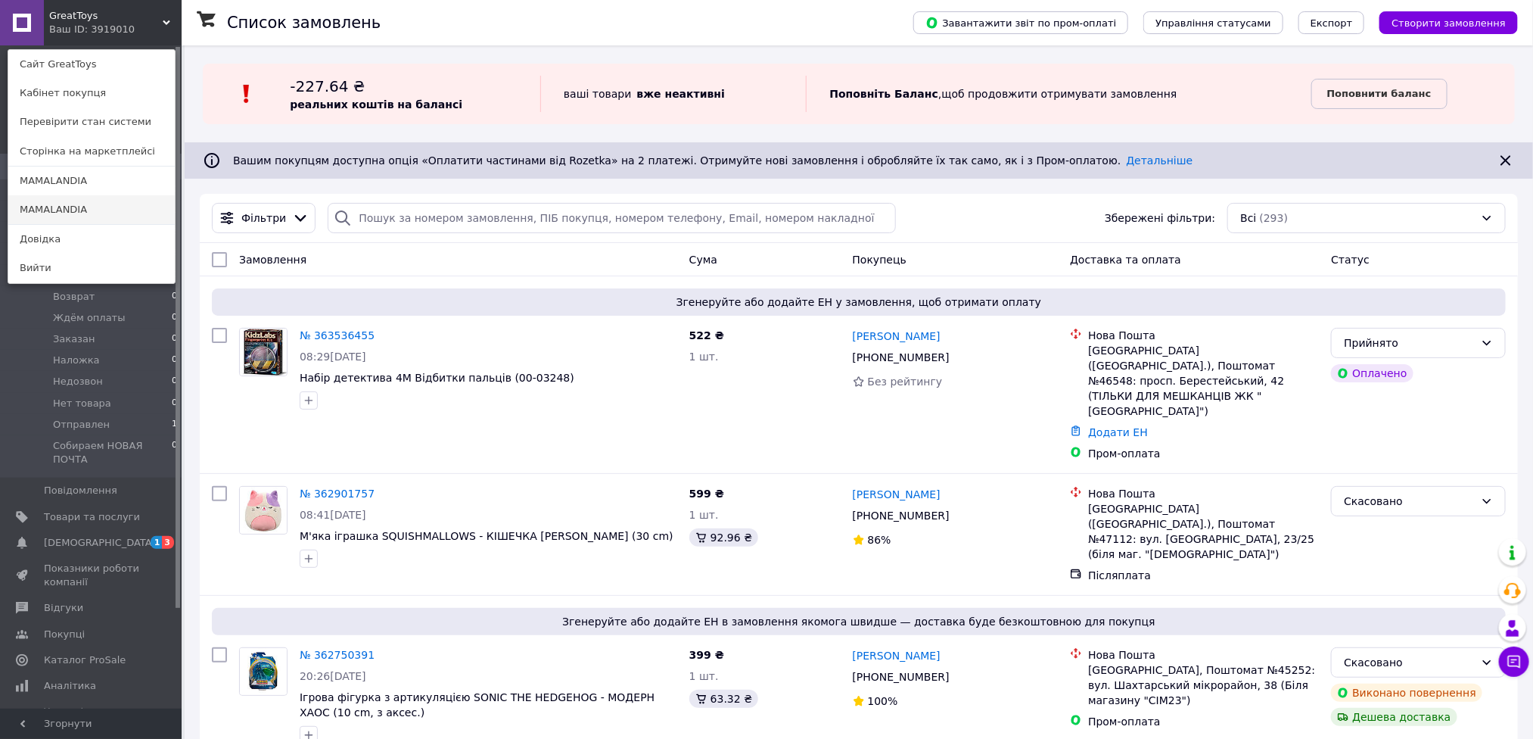
click at [64, 205] on link "MAMALANDIA" at bounding box center [91, 209] width 167 height 29
